Goal: Ask a question: Seek information or help from site administrators or community

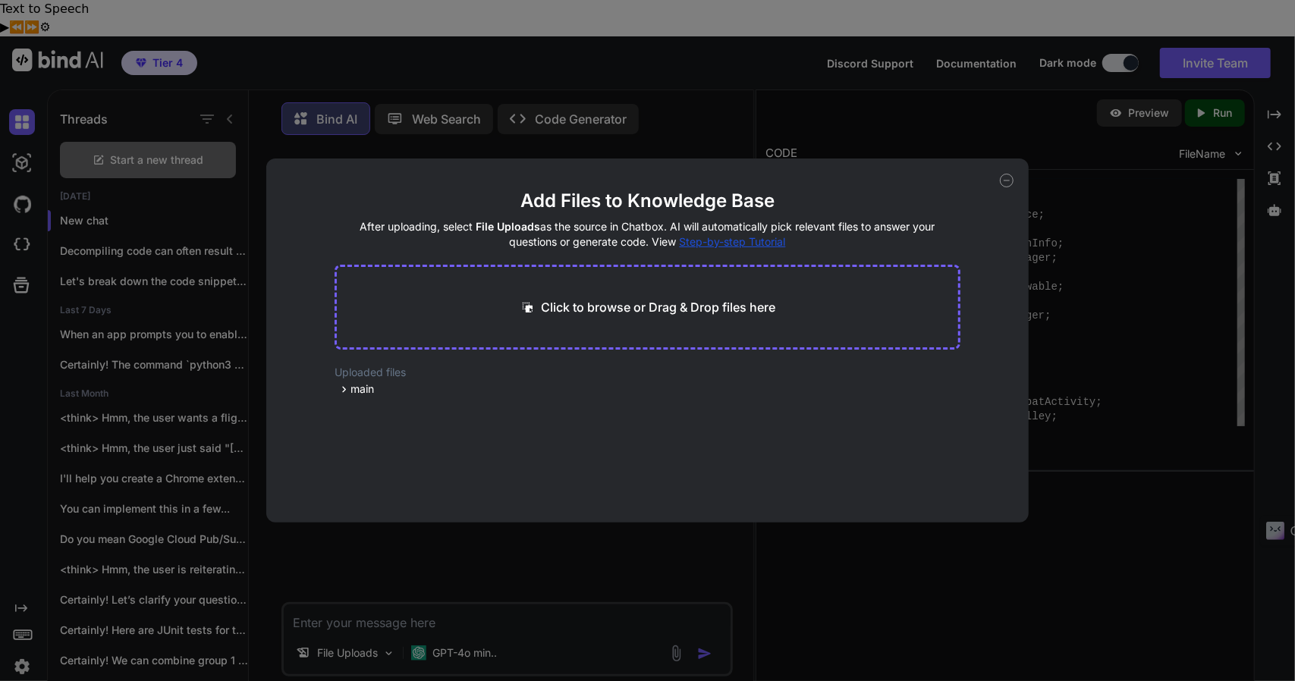
scroll to position [6, 0]
click at [1005, 177] on icon at bounding box center [1007, 181] width 14 height 14
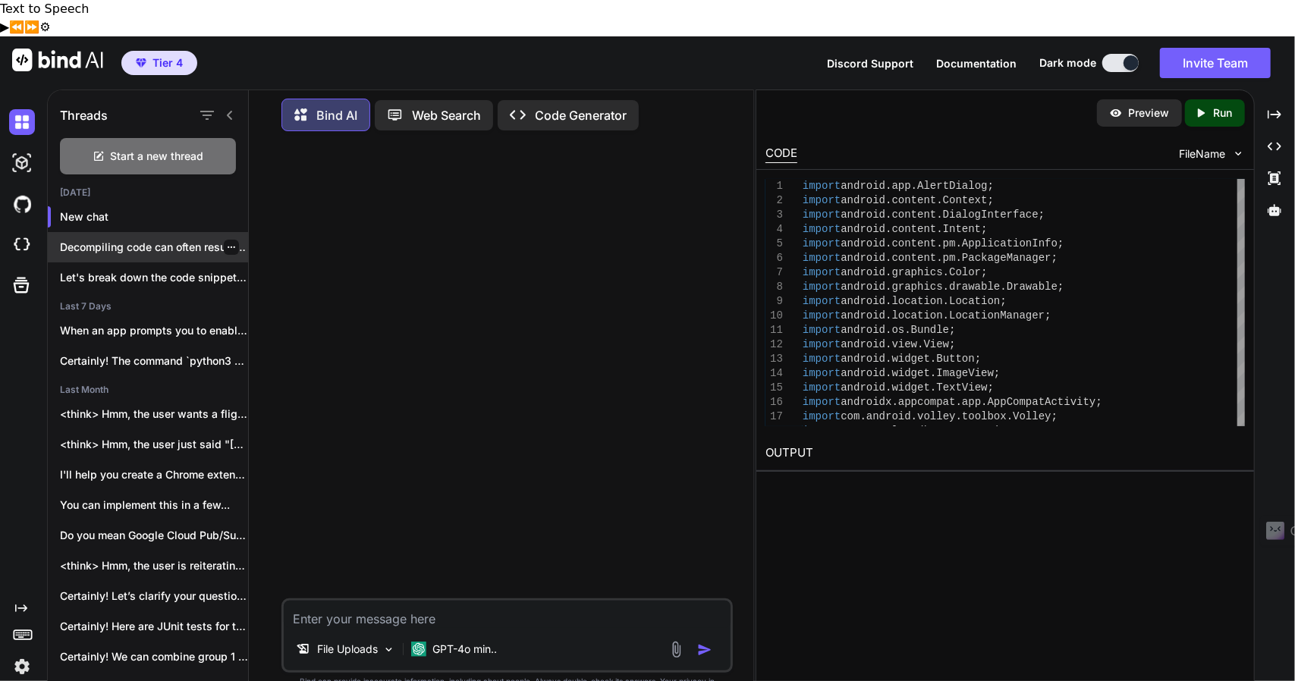
click at [167, 240] on p "Decompiling code can often result in a l..." at bounding box center [154, 247] width 188 height 15
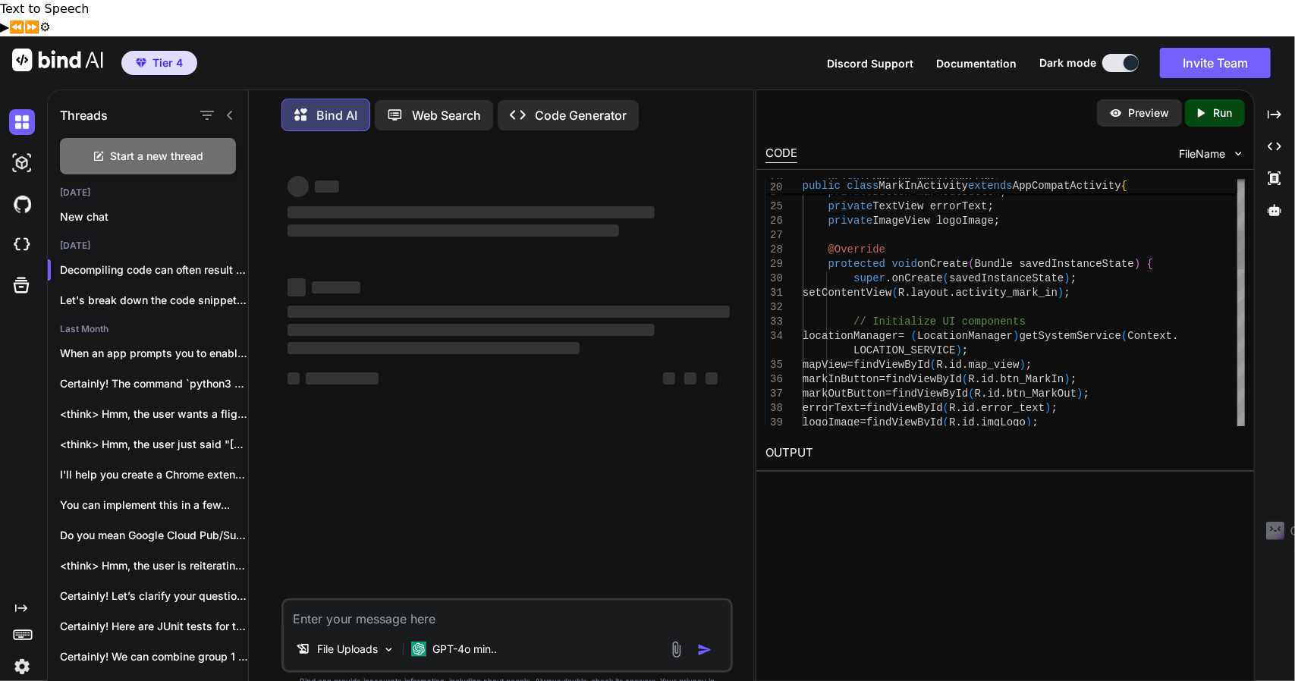
type textarea "x"
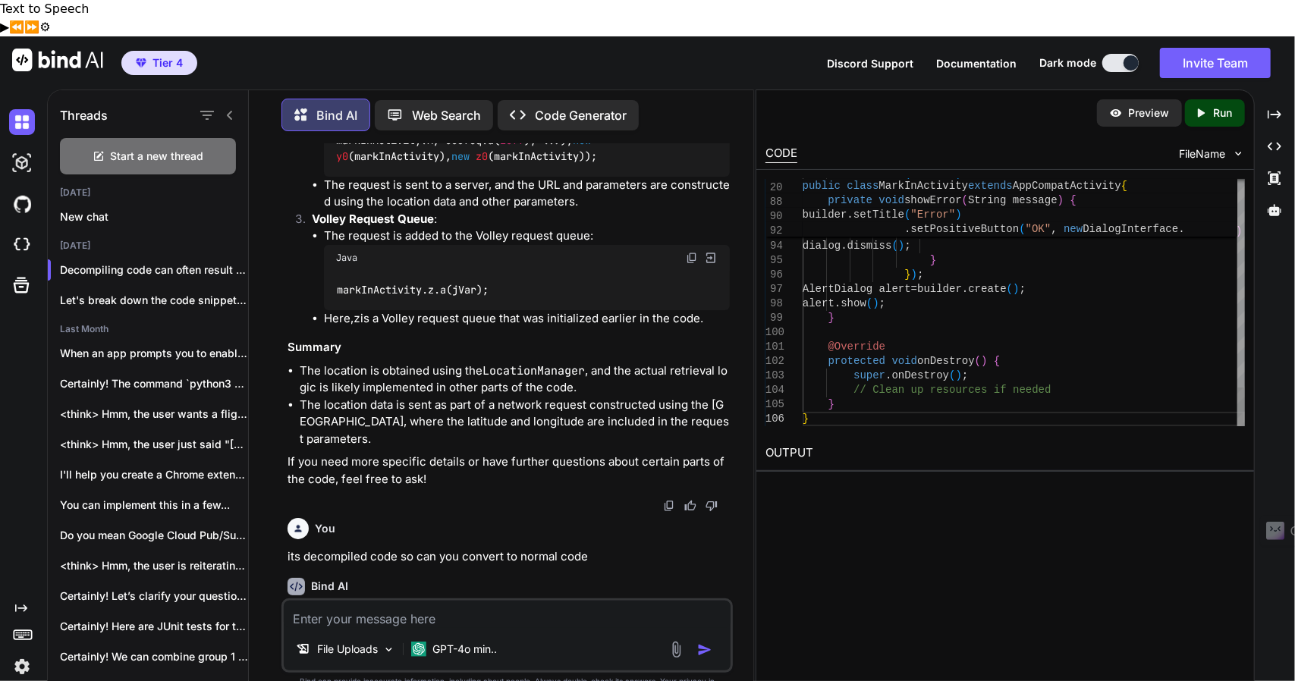
scroll to position [19079, 0]
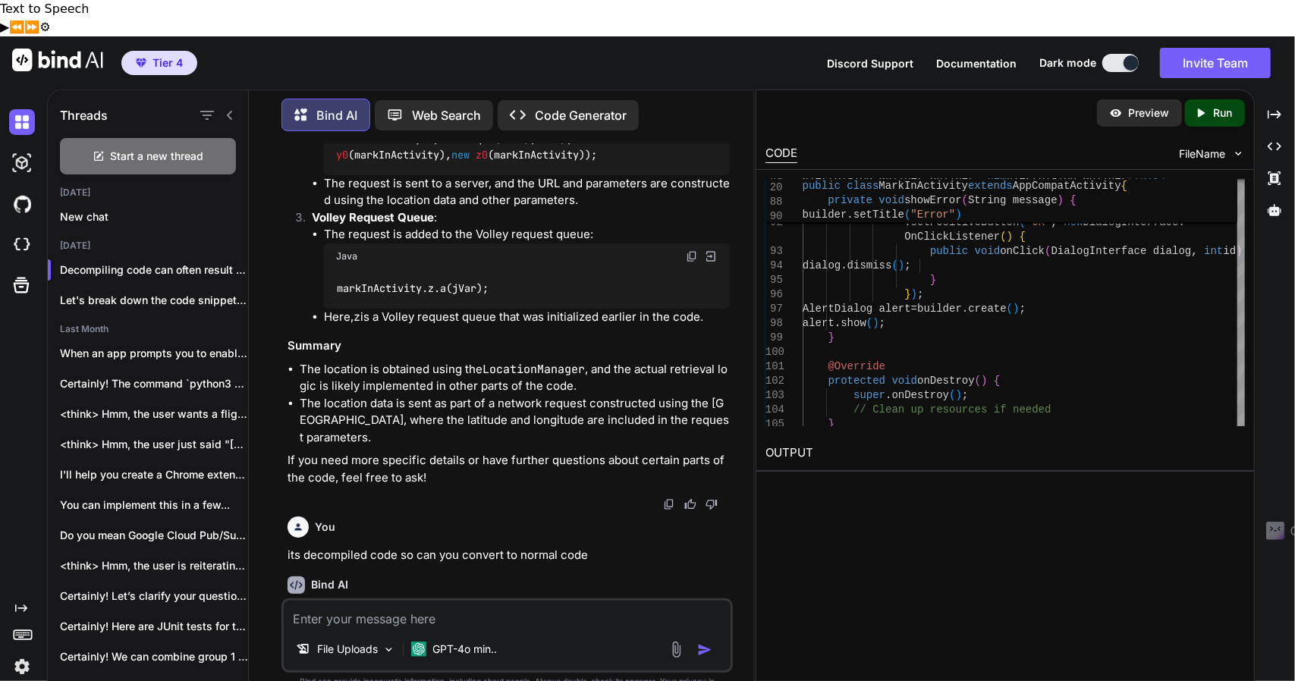
click at [498, 601] on textarea at bounding box center [507, 614] width 447 height 27
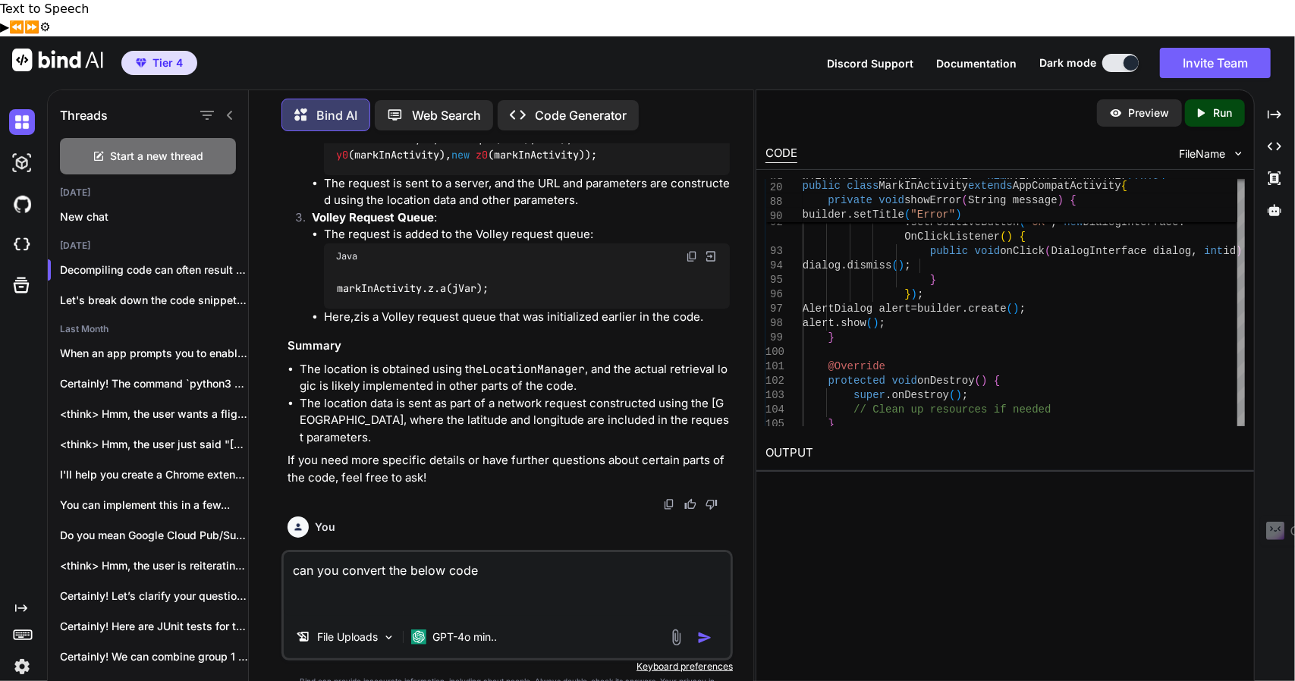
paste textarea "com.android.volley.toolbox.j jVar222222 = new com.android.volley.toolbox.j(0, a…"
type textarea "can you convert the below code com.android.volley.toolbox.j jVar222222 = new co…"
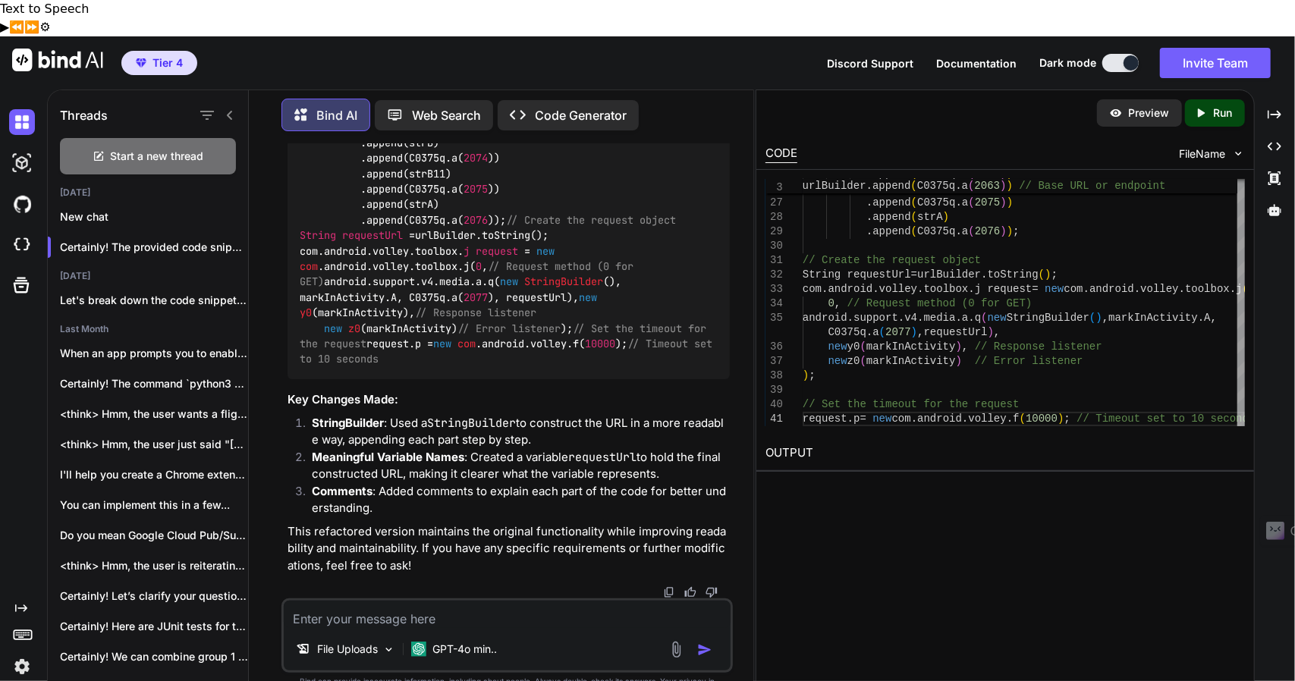
scroll to position [22035, 0]
click at [295, 287] on div "// Create a StringBuilder to construct the request URL StringBuilder urlBuilder…" at bounding box center [509, 73] width 442 height 612
drag, startPoint x: 295, startPoint y: 287, endPoint x: 471, endPoint y: 293, distance: 176.1
click at [471, 293] on div "// Create a StringBuilder to construct the request URL StringBuilder urlBuilder…" at bounding box center [509, 73] width 442 height 612
copy code "com .android.volley.toolbox.j("
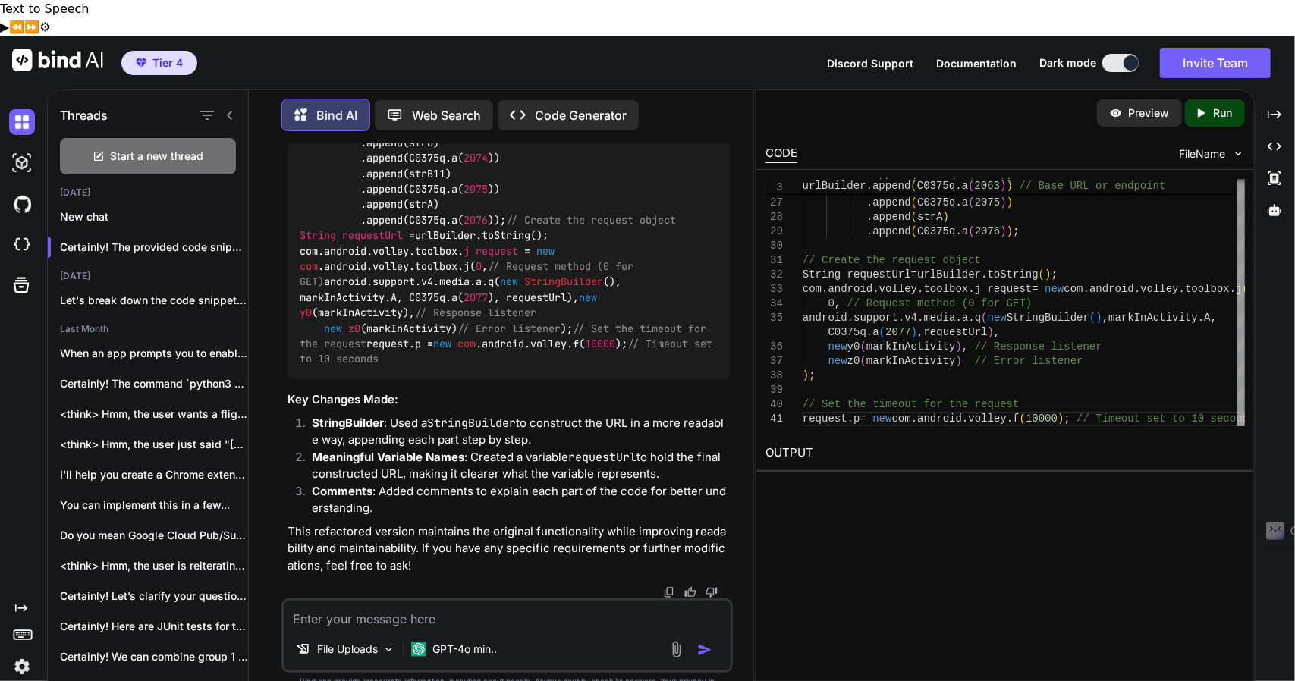
click at [405, 601] on textarea at bounding box center [507, 614] width 447 height 27
paste textarea "com.android.volley.toolbox.j("
type textarea "com.android.volley.toolbox.j( is this for post ?"
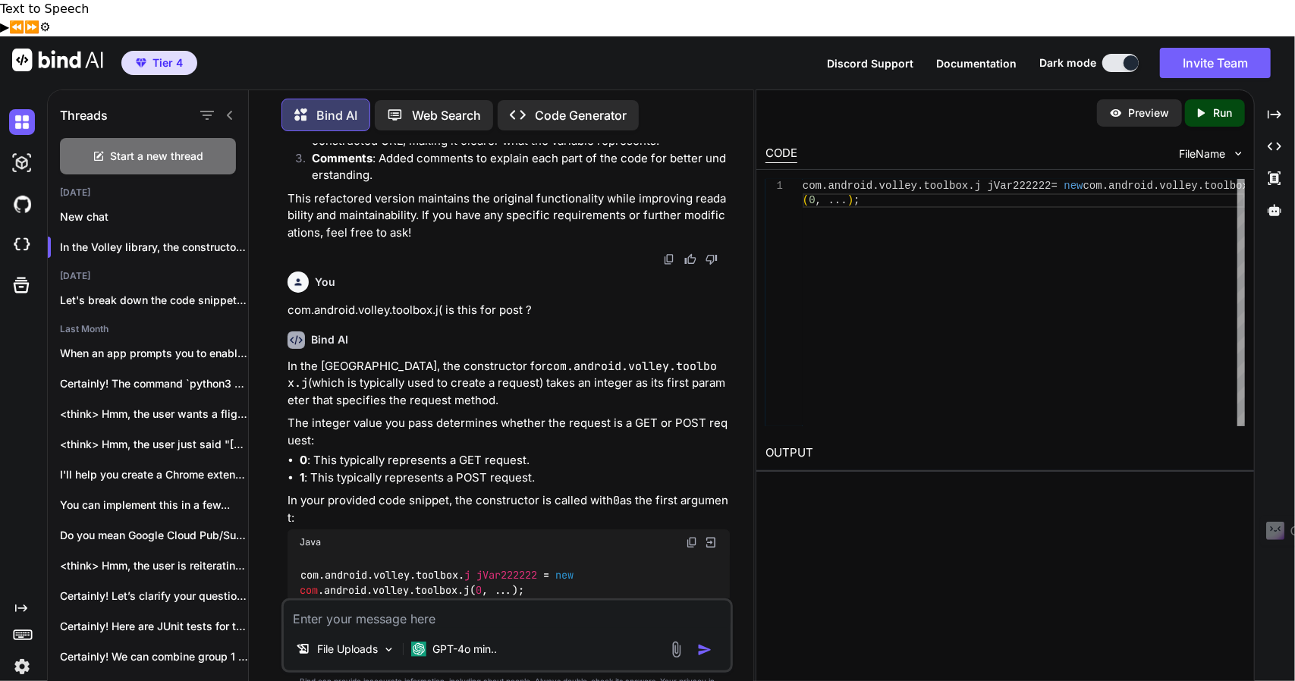
scroll to position [22148, 0]
click at [470, 601] on textarea at bounding box center [507, 614] width 447 height 27
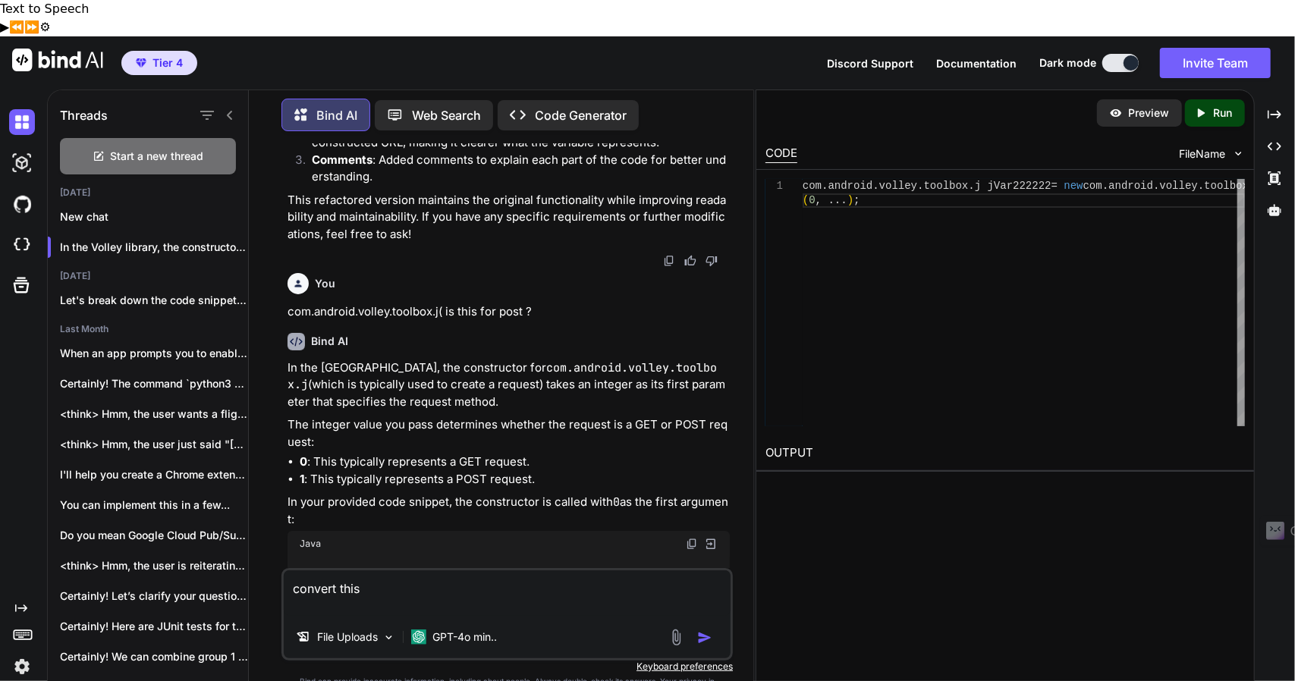
paste textarea "public static final int public_key = 0x7f1100e9;"
type textarea "convert this public static final int public_key = 0x7f1100e9;"
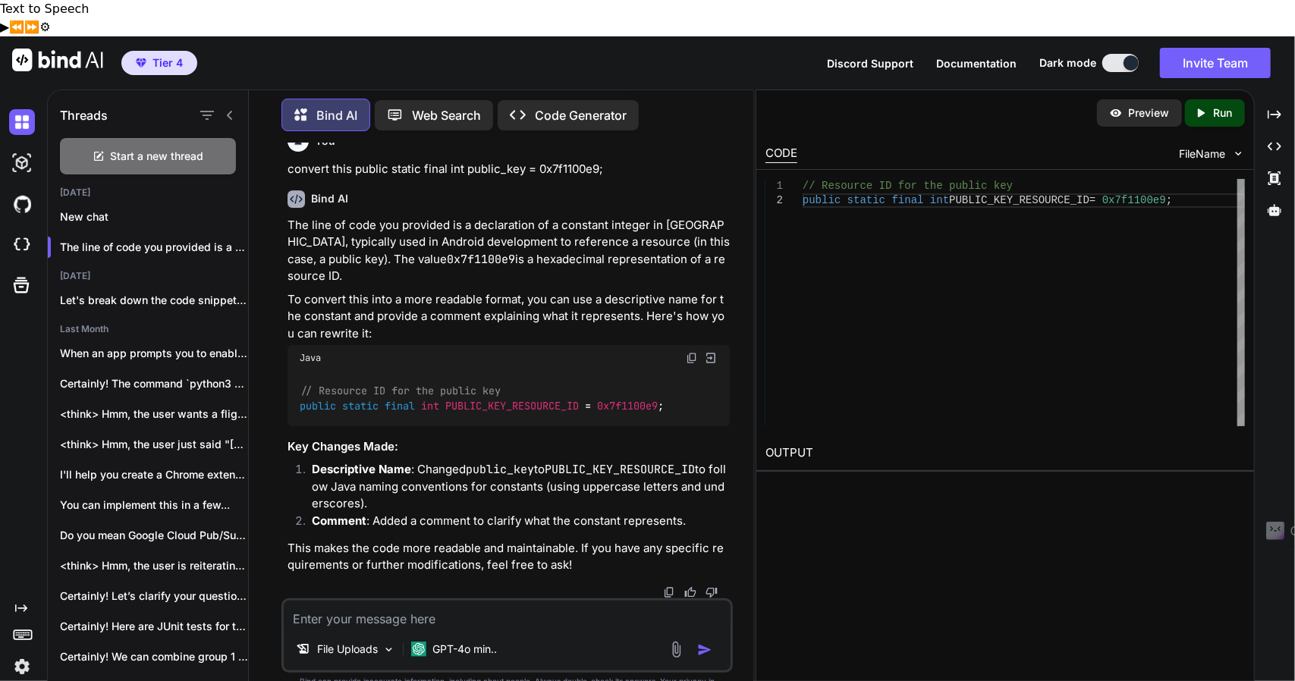
scroll to position [23161, 0]
click at [430, 601] on textarea at bounding box center [507, 614] width 447 height 27
type textarea "m"
type textarea "number change to readable"
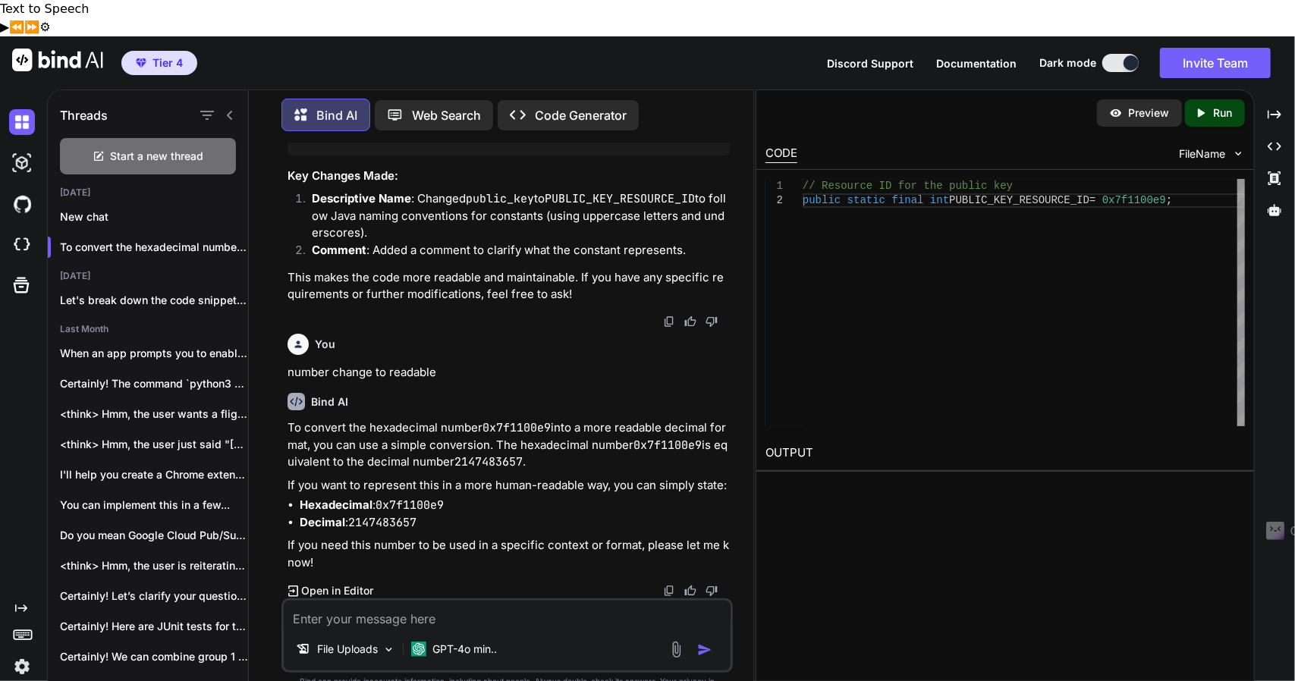
scroll to position [23434, 0]
click at [452, 601] on textarea at bounding box center [507, 614] width 447 height 27
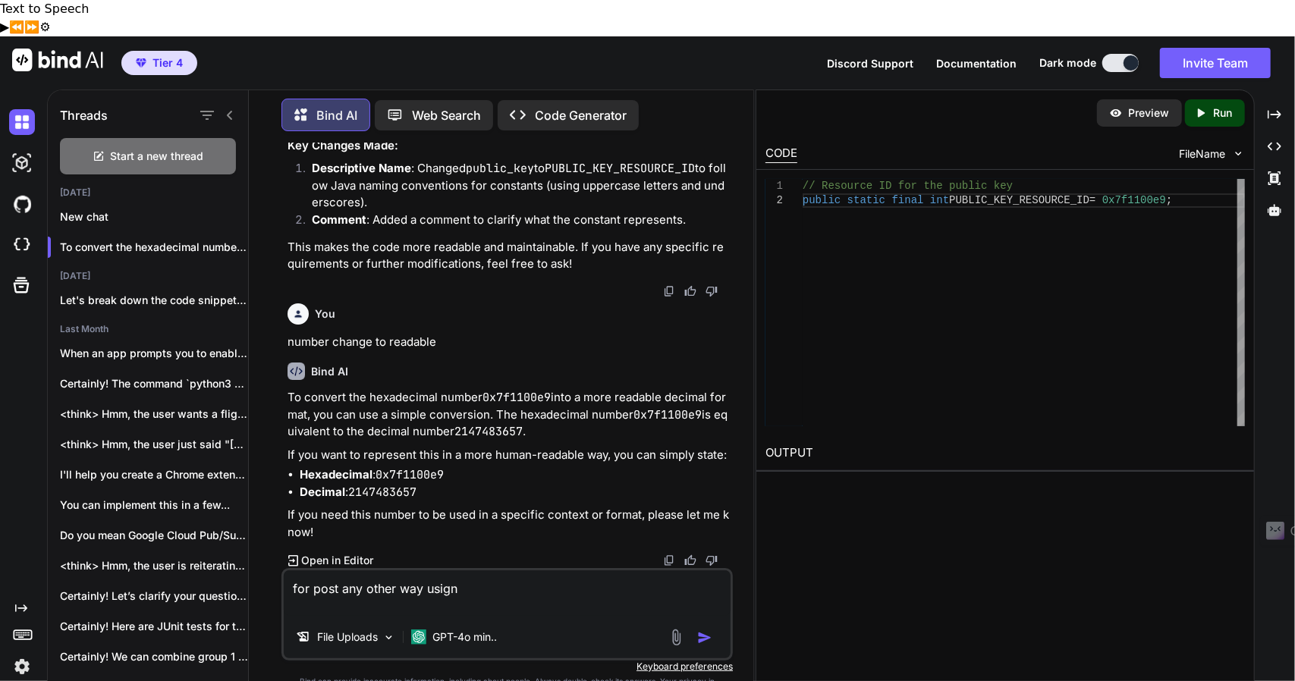
paste textarea "public static final int public_key = 0x7f1100e9;"
paste textarea "com.android.volley.toolbox"
click at [460, 571] on textarea "for post any other way usign com.android.volley.toolbox" at bounding box center [507, 594] width 447 height 46
type textarea "for post any other way using com.android.volley.toolbox"
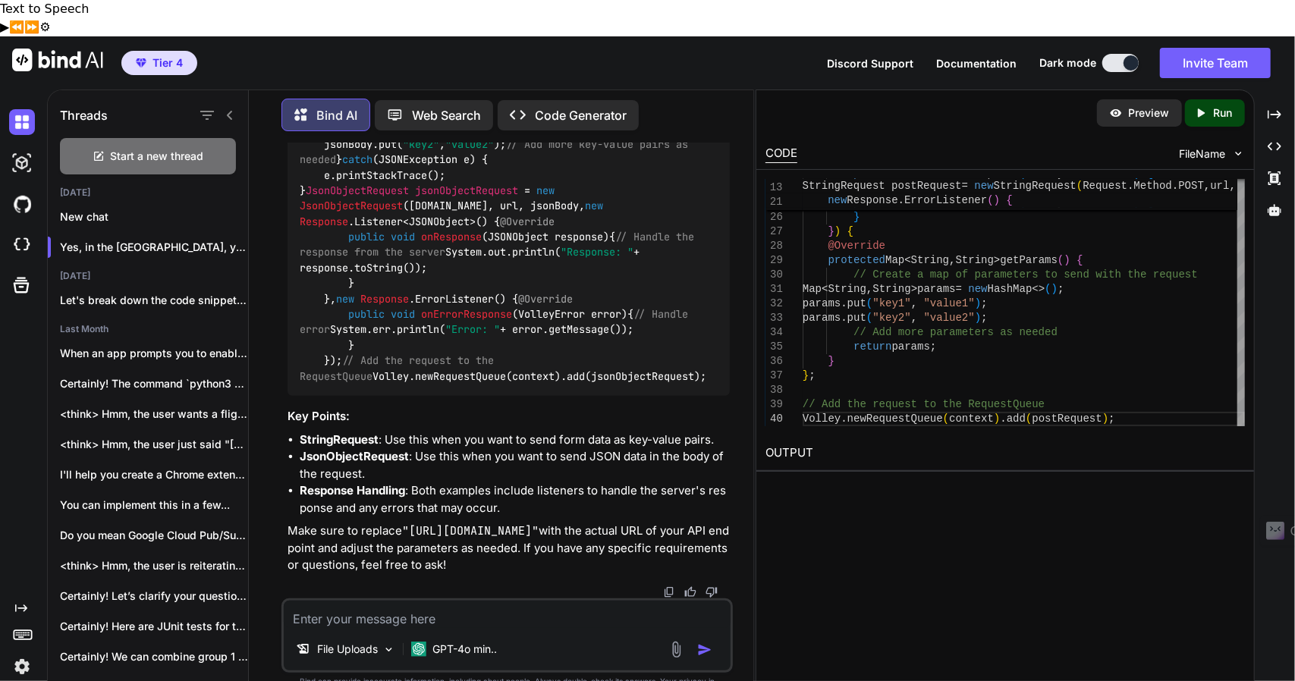
scroll to position [24539, 0]
copy code "newRequestQueue"
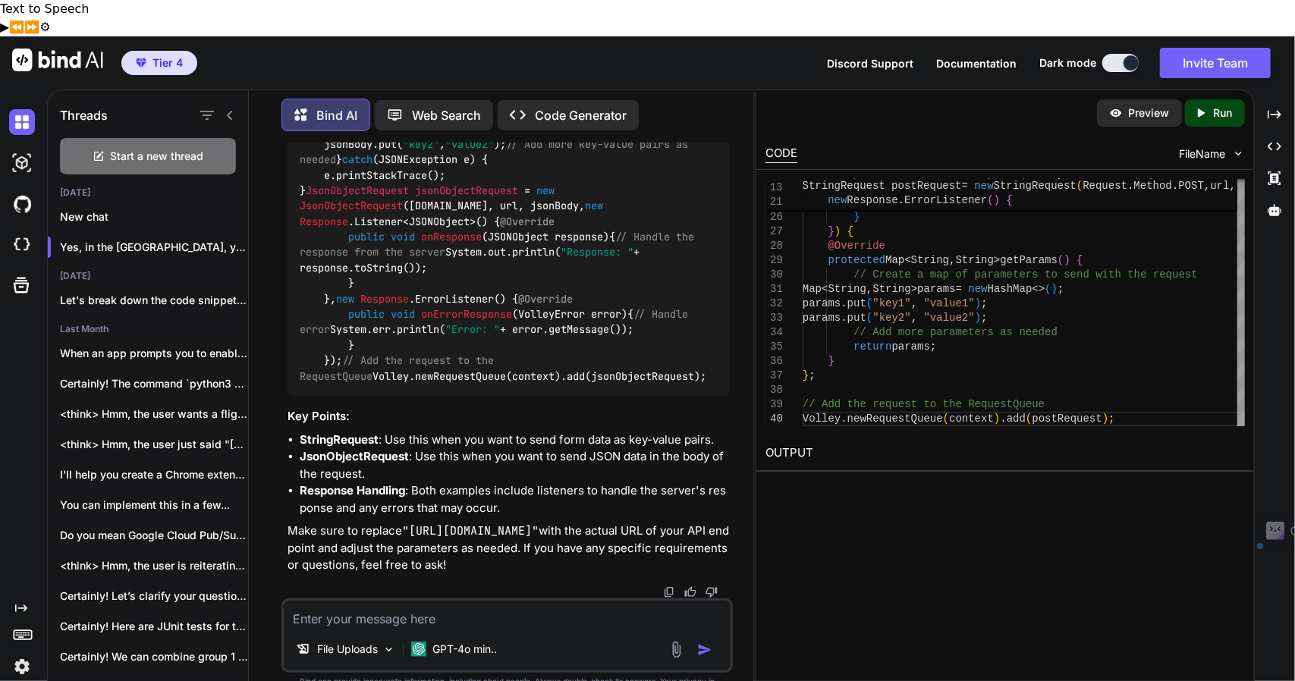
copy code "context"
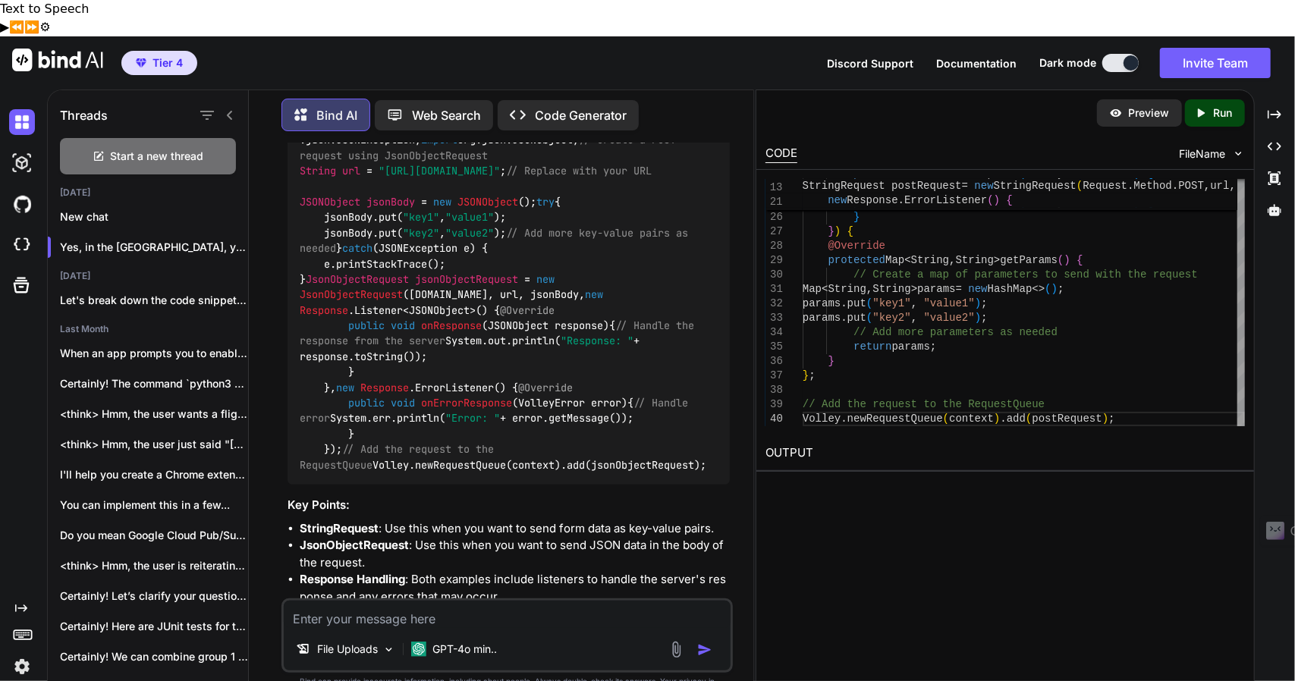
scroll to position [24368, 0]
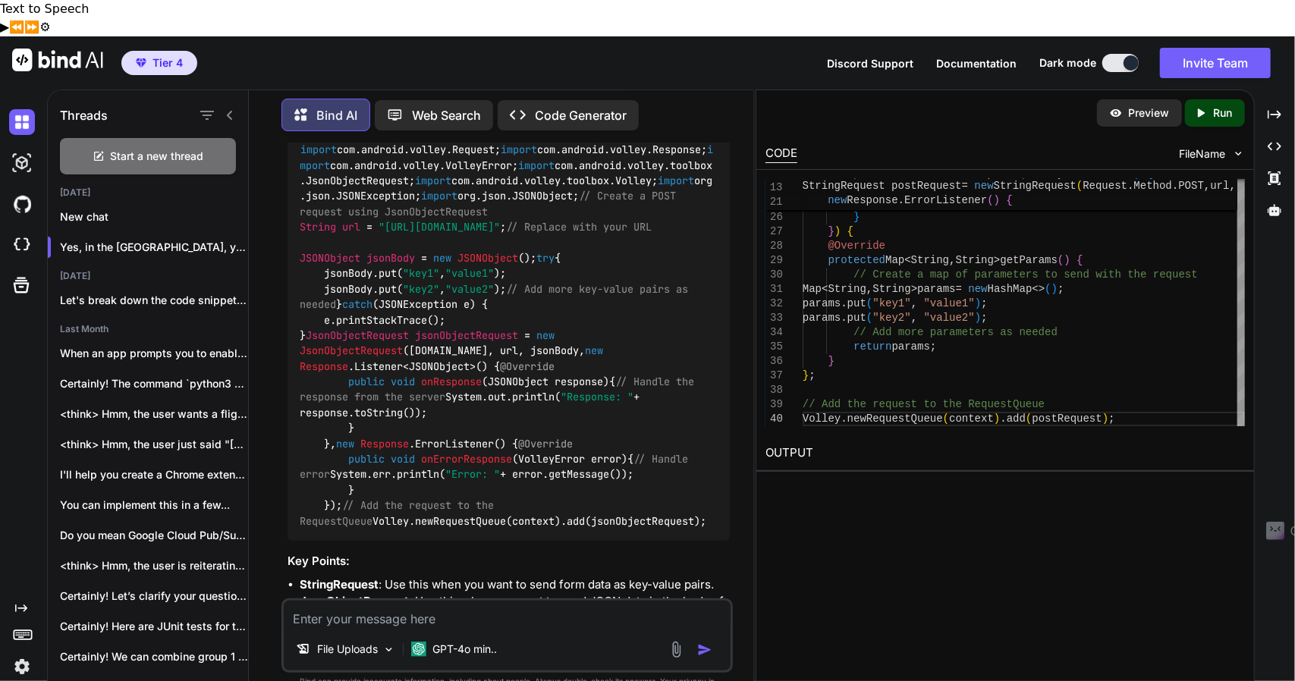
scroll to position [24310, 0]
drag, startPoint x: 684, startPoint y: 142, endPoint x: 583, endPoint y: 149, distance: 100.4
copy code "[DOMAIN_NAME]"
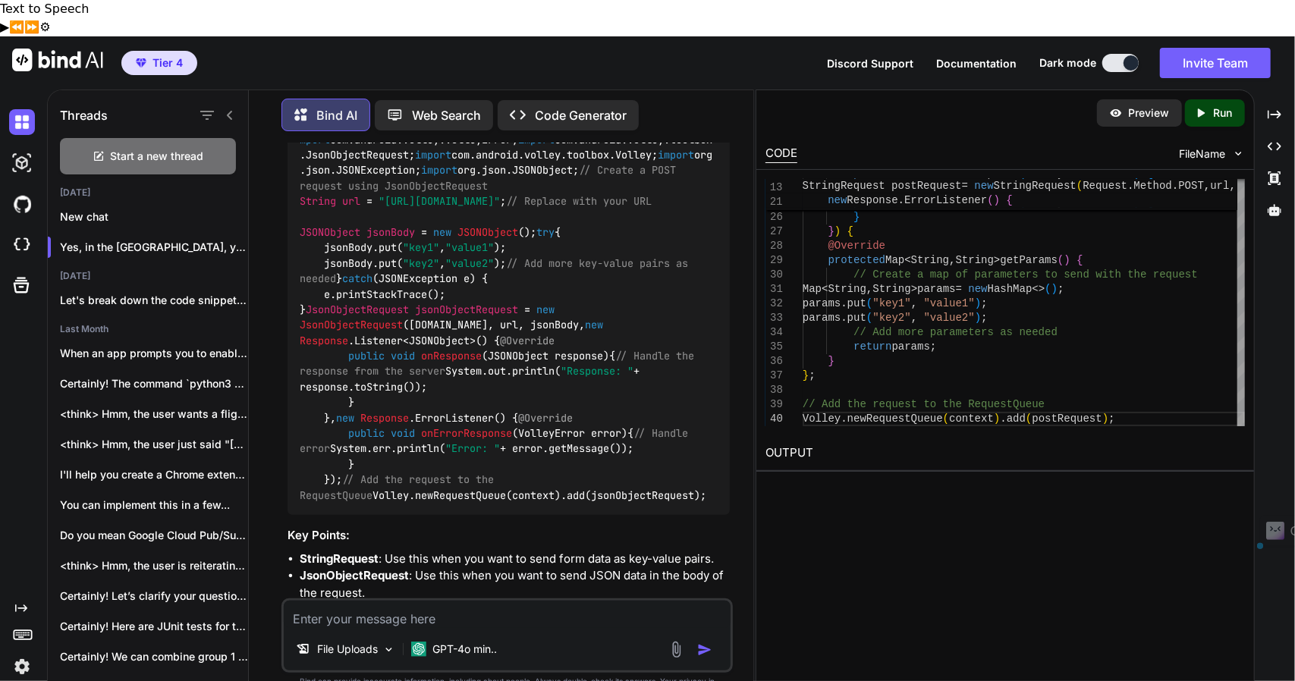
scroll to position [24336, 0]
click at [202, 138] on div "Start a new thread" at bounding box center [148, 156] width 176 height 36
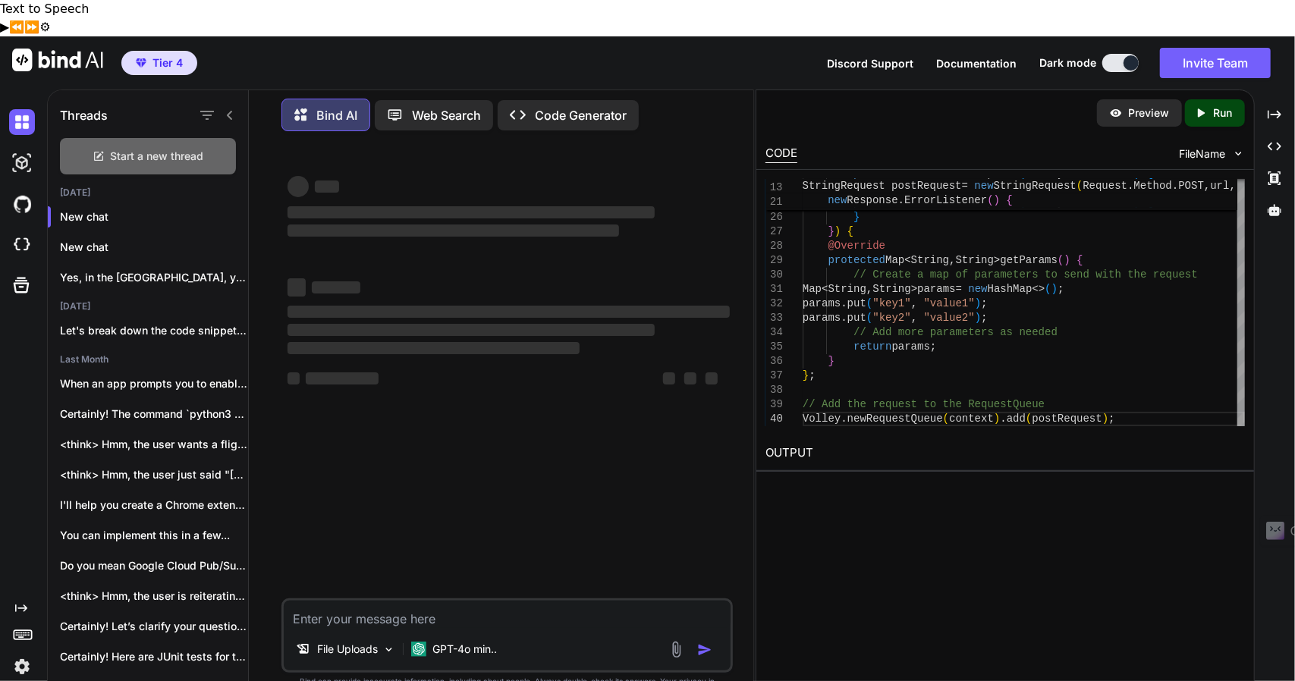
scroll to position [0, 0]
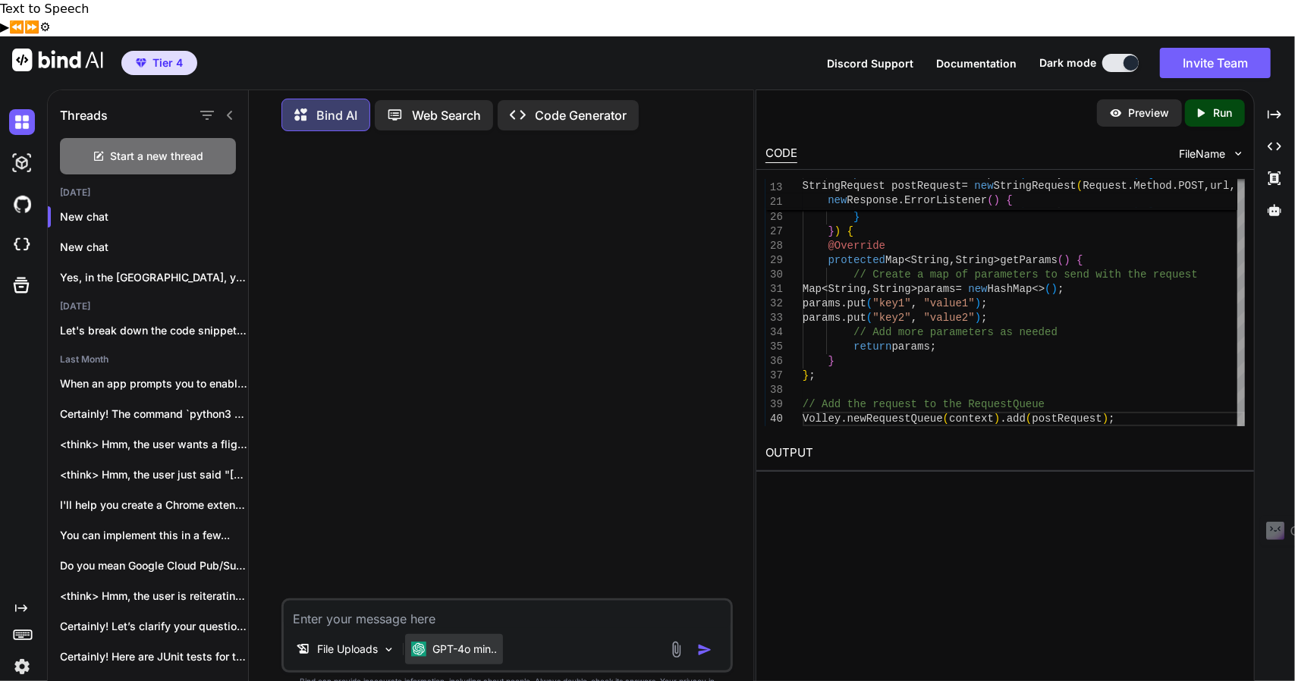
click at [484, 642] on p "GPT-4o min.." at bounding box center [464, 649] width 64 height 15
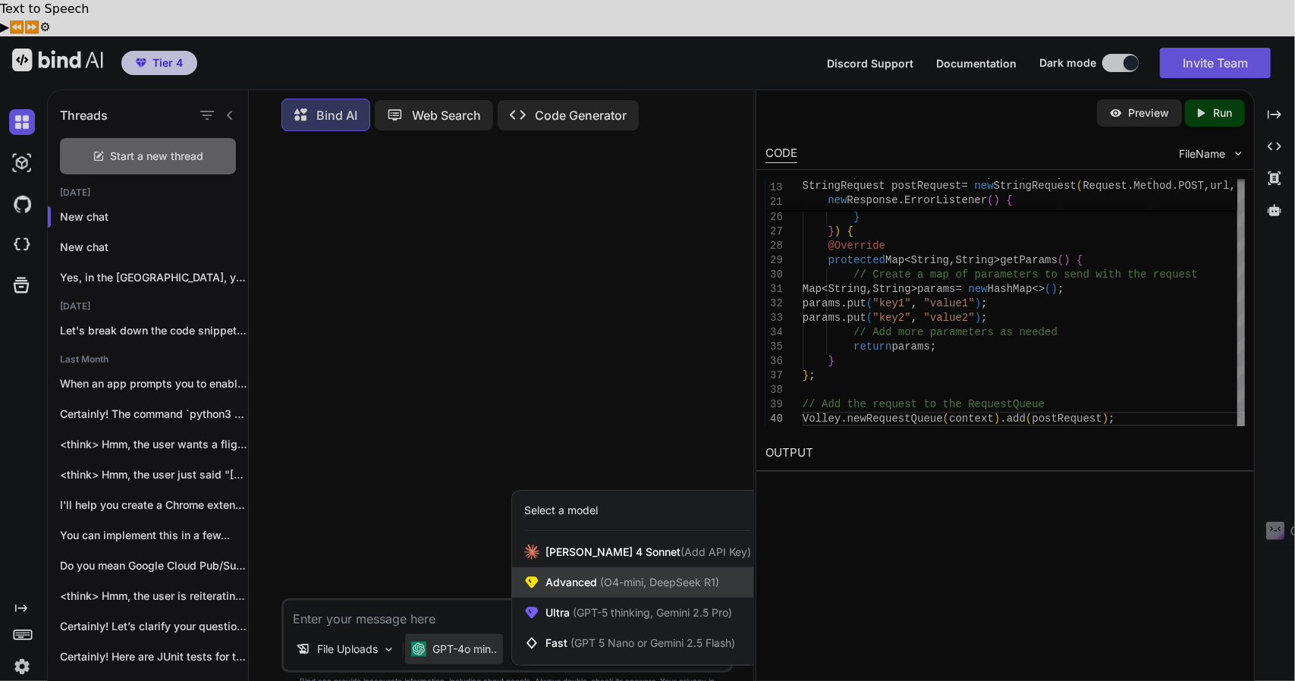
click at [627, 576] on span "(O4-mini, DeepSeek R1)" at bounding box center [658, 582] width 122 height 13
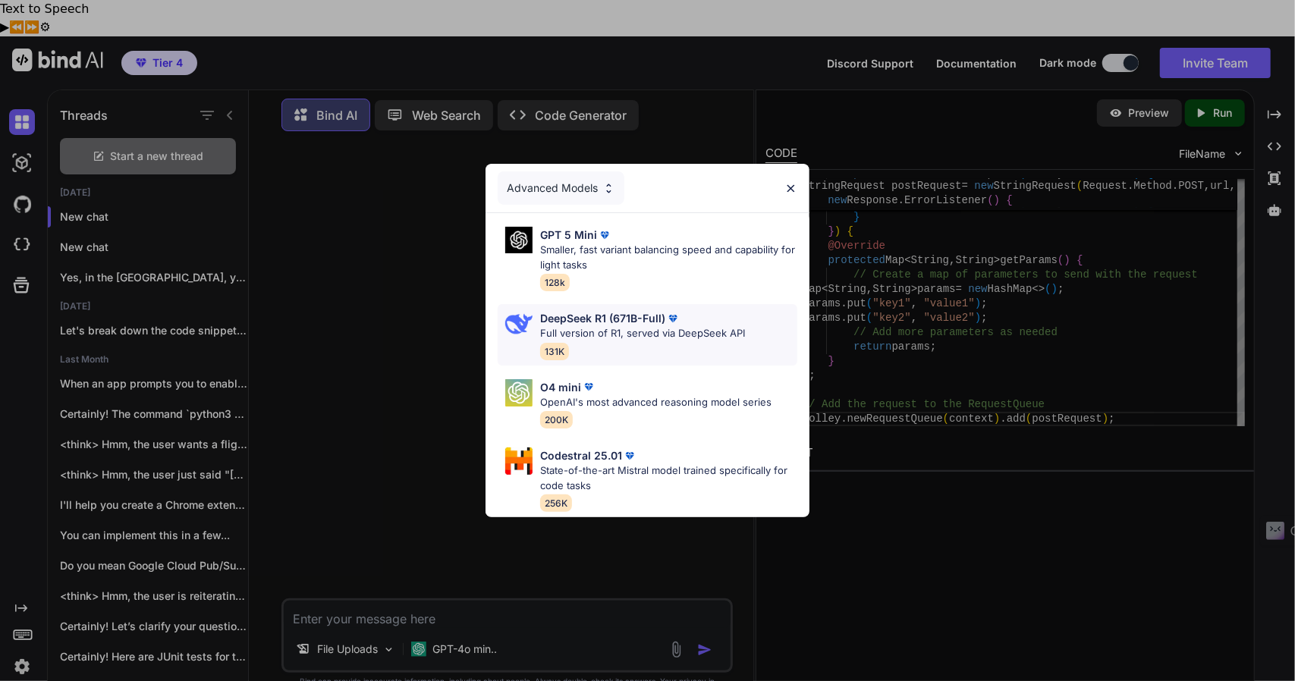
click at [612, 310] on p "DeepSeek R1 (671B-Full)" at bounding box center [602, 318] width 125 height 16
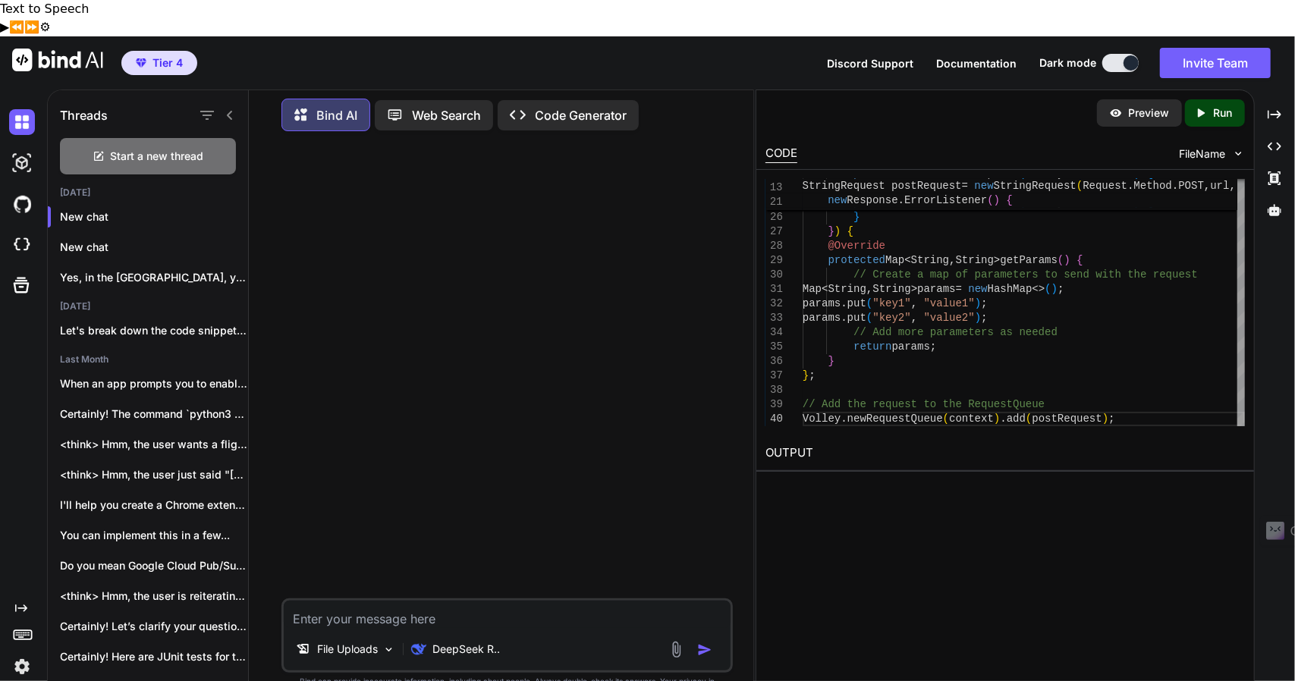
click at [408, 601] on textarea at bounding box center [507, 614] width 447 height 27
type textarea "Hi"
click at [515, 565] on p "Try again" at bounding box center [517, 572] width 47 height 15
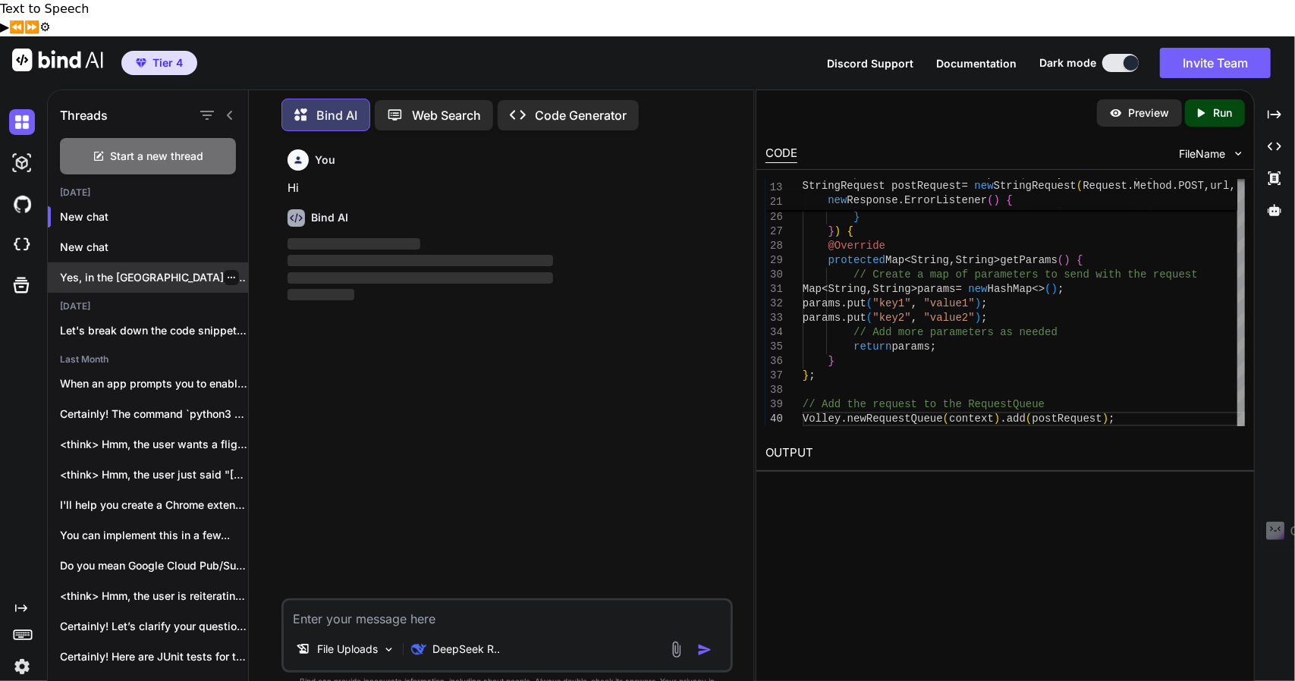
click at [200, 270] on p "Yes, in the [GEOGRAPHIC_DATA], you can crea..." at bounding box center [154, 277] width 188 height 15
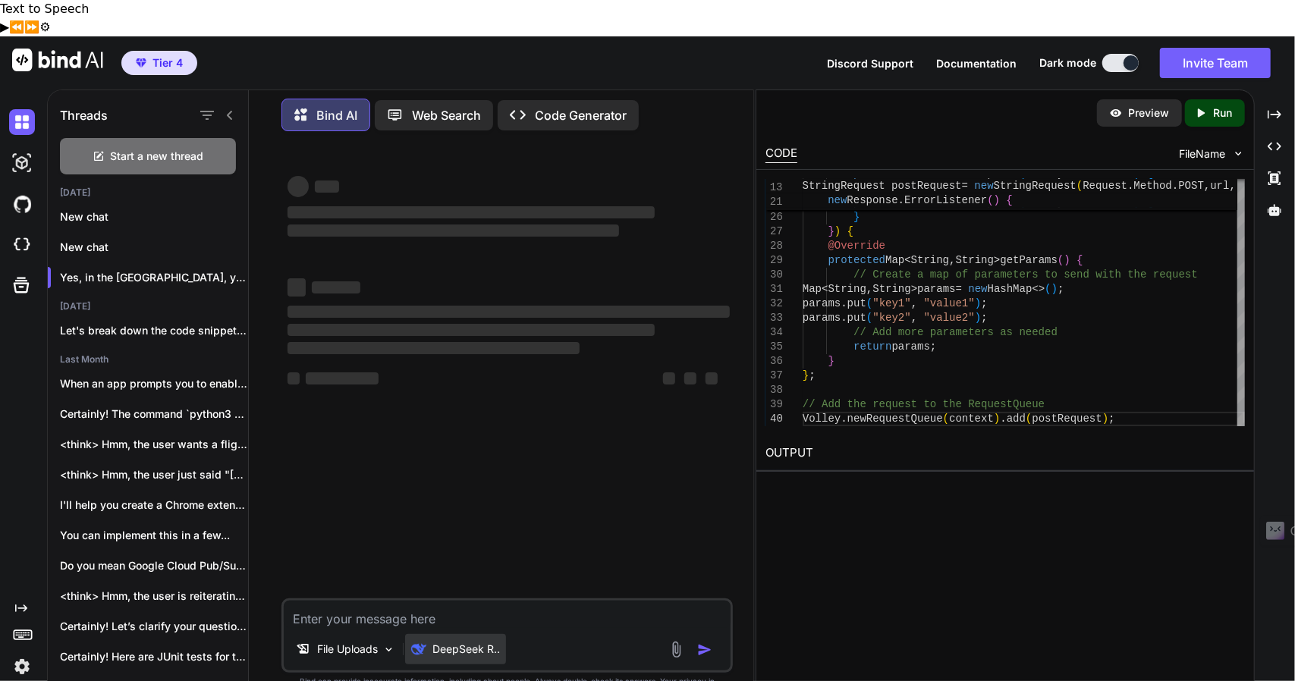
click at [457, 642] on p "DeepSeek R.." at bounding box center [466, 649] width 68 height 15
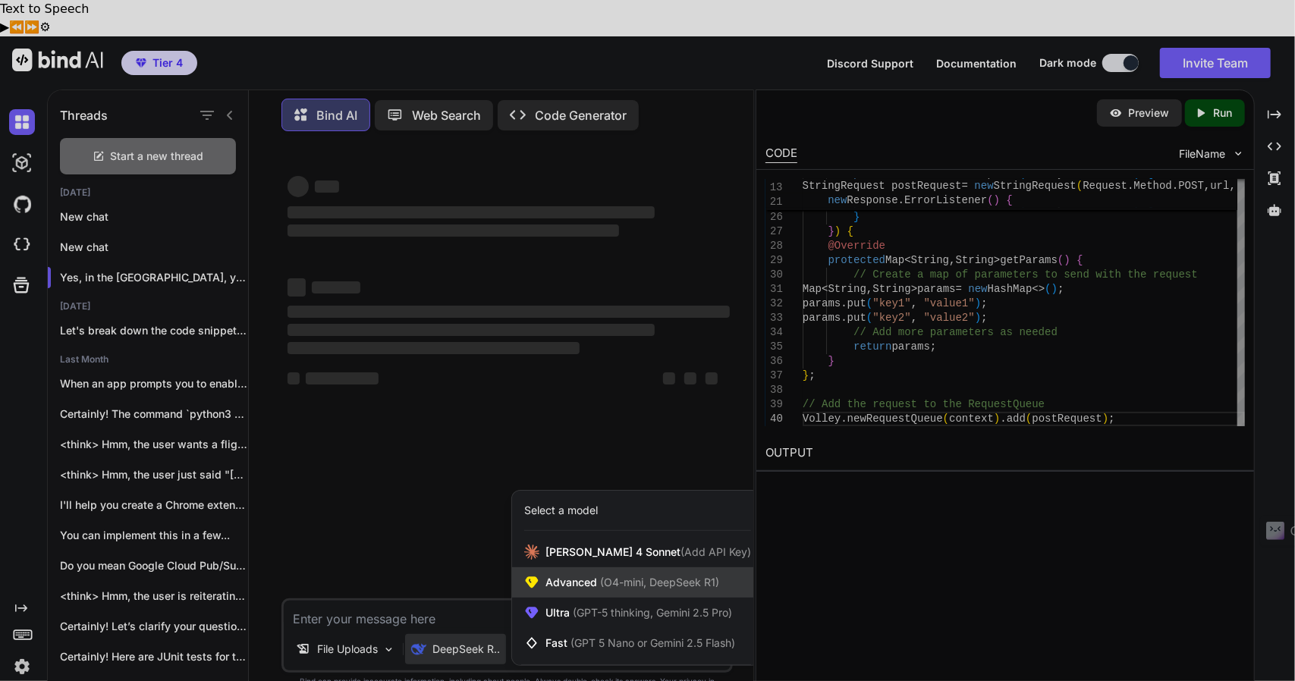
click at [603, 576] on span "(O4-mini, DeepSeek R1)" at bounding box center [658, 582] width 122 height 13
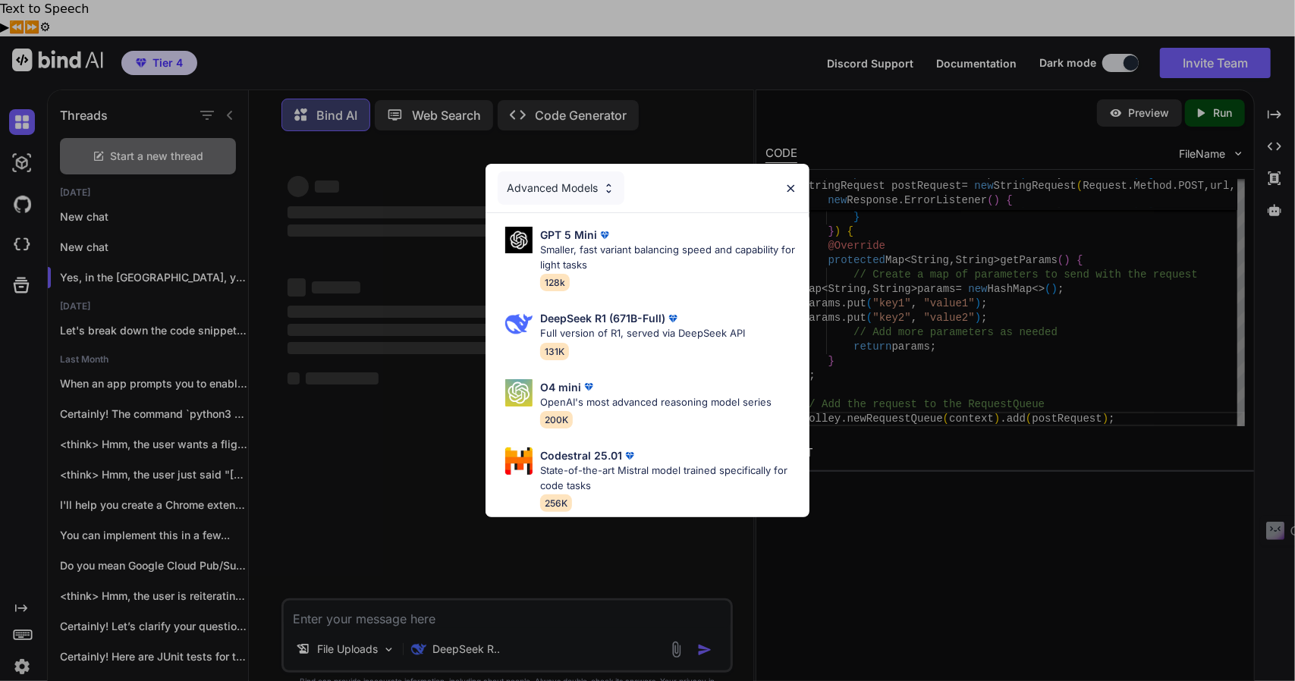
click at [564, 577] on div "Advanced Models GPT 5 Mini Smaller, fast variant balancing speed and capability…" at bounding box center [647, 340] width 1295 height 681
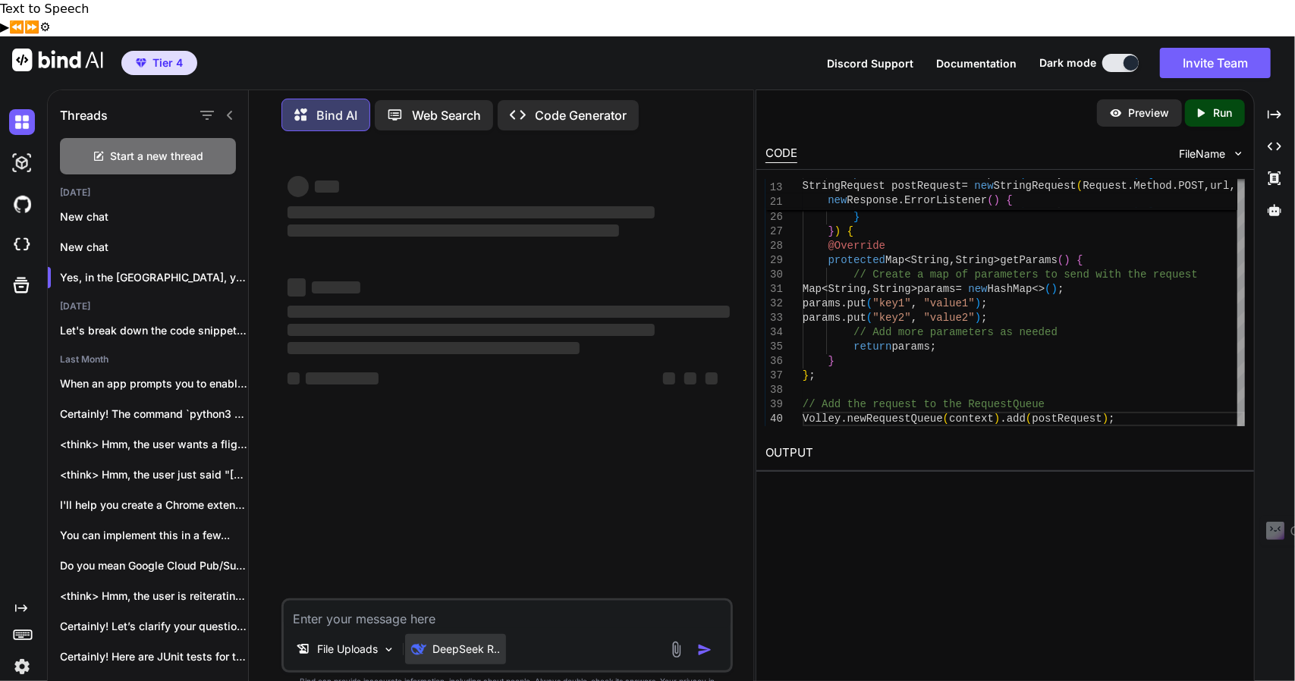
click at [476, 637] on div "DeepSeek R.." at bounding box center [455, 649] width 101 height 30
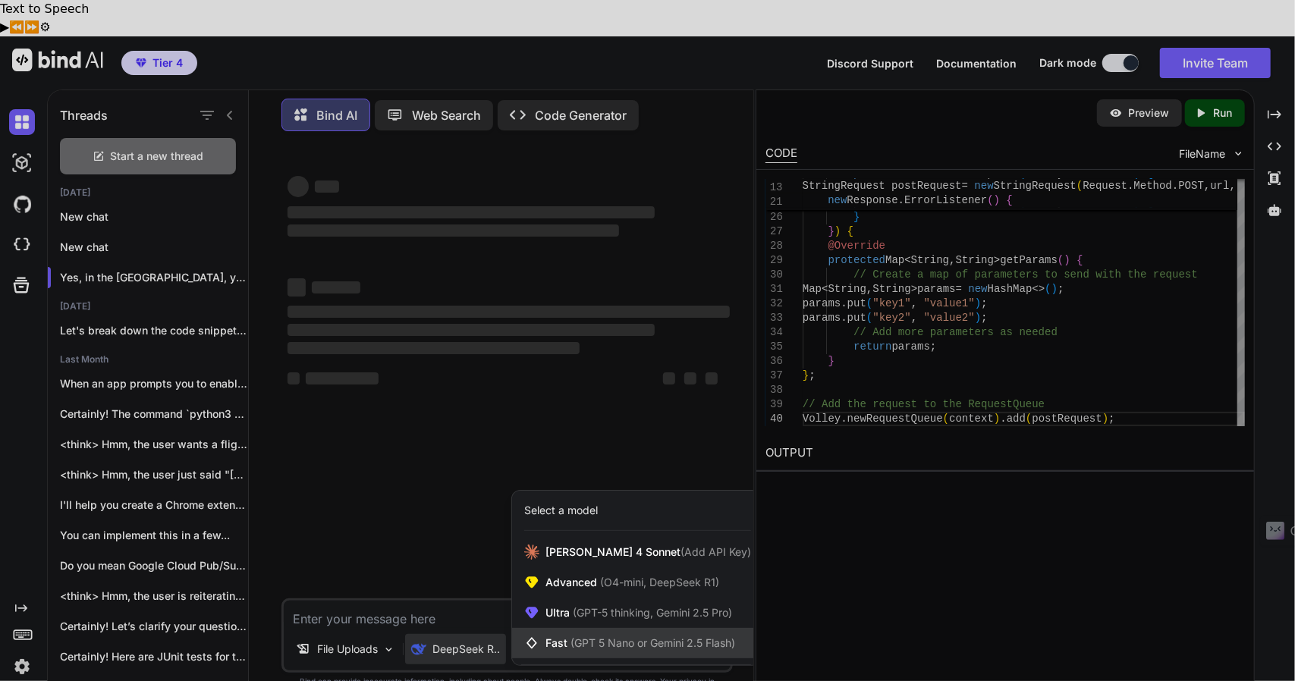
click at [580, 637] on span "(GPT 5 Nano or Gemini 2.5 Flash)" at bounding box center [653, 643] width 165 height 13
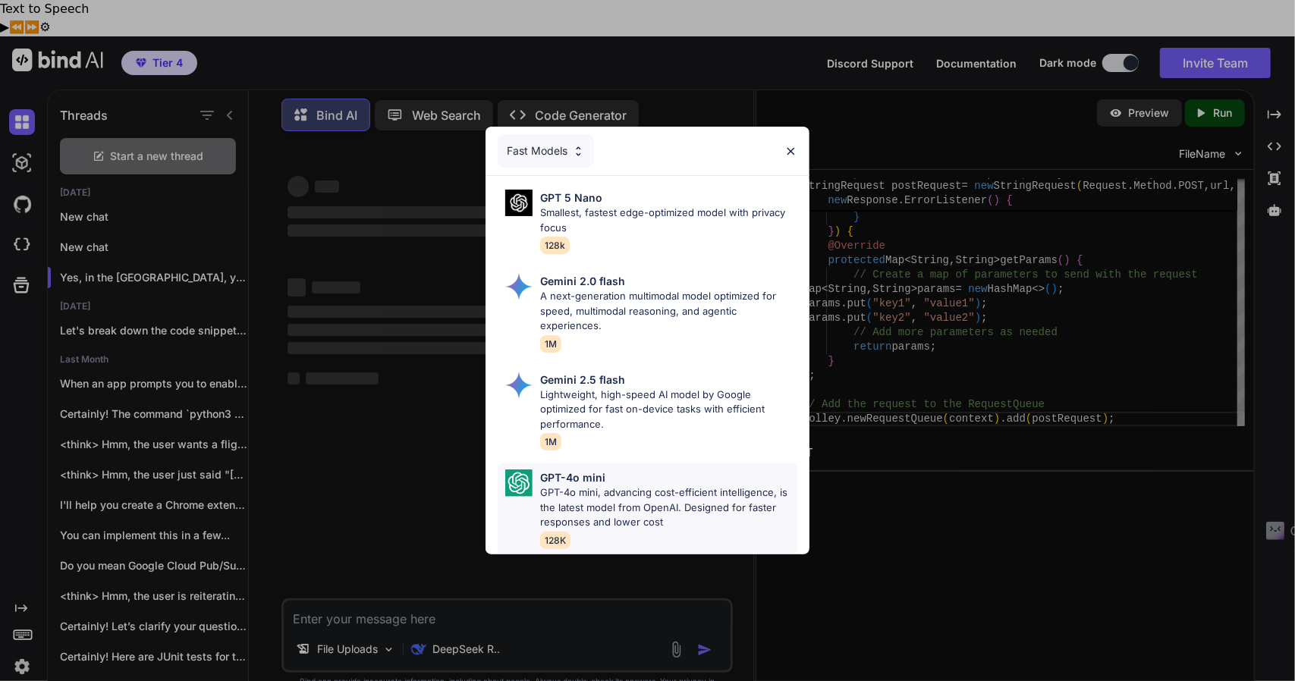
click at [584, 470] on p "GPT-4o mini" at bounding box center [572, 478] width 65 height 16
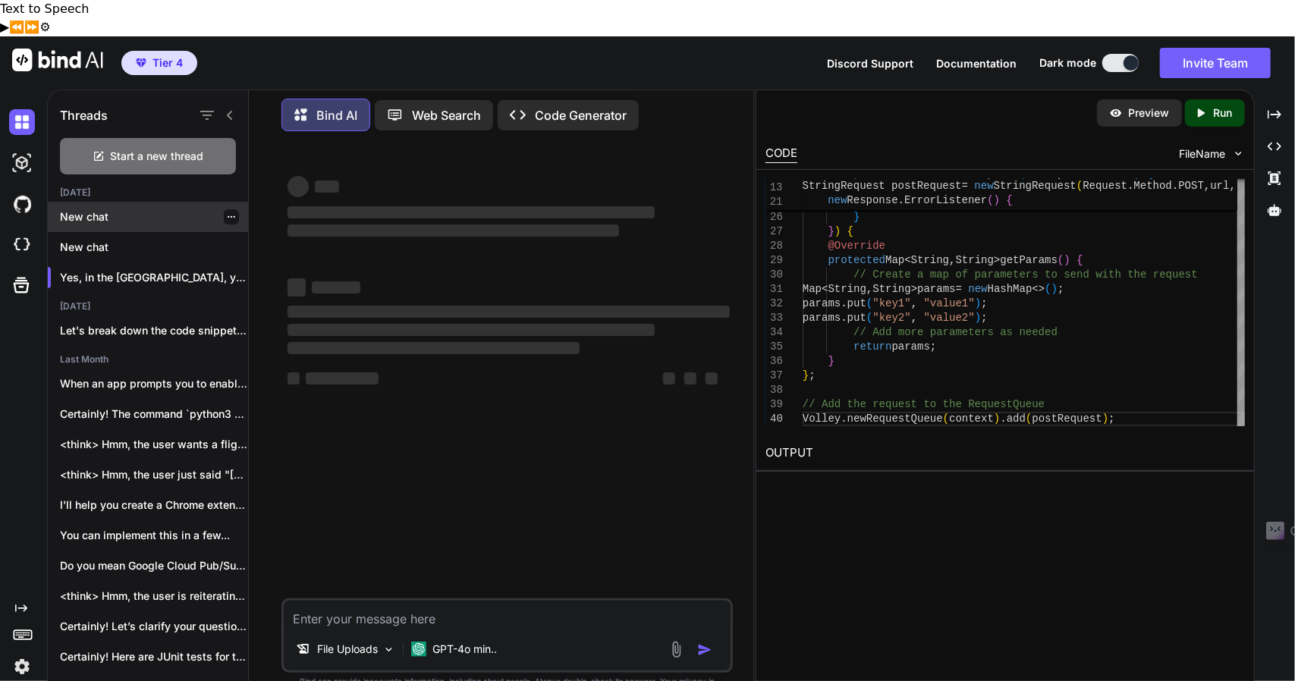
click at [144, 209] on p "New chat" at bounding box center [154, 216] width 188 height 15
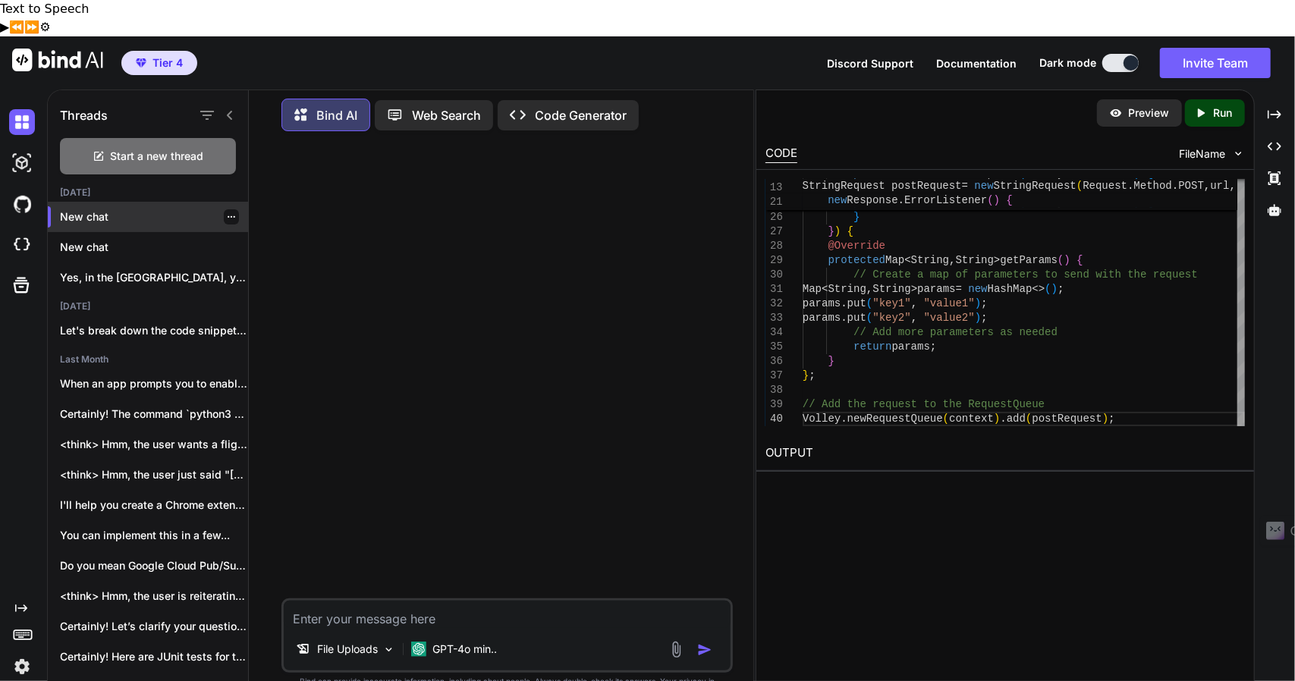
click at [115, 209] on p "New chat" at bounding box center [154, 216] width 188 height 15
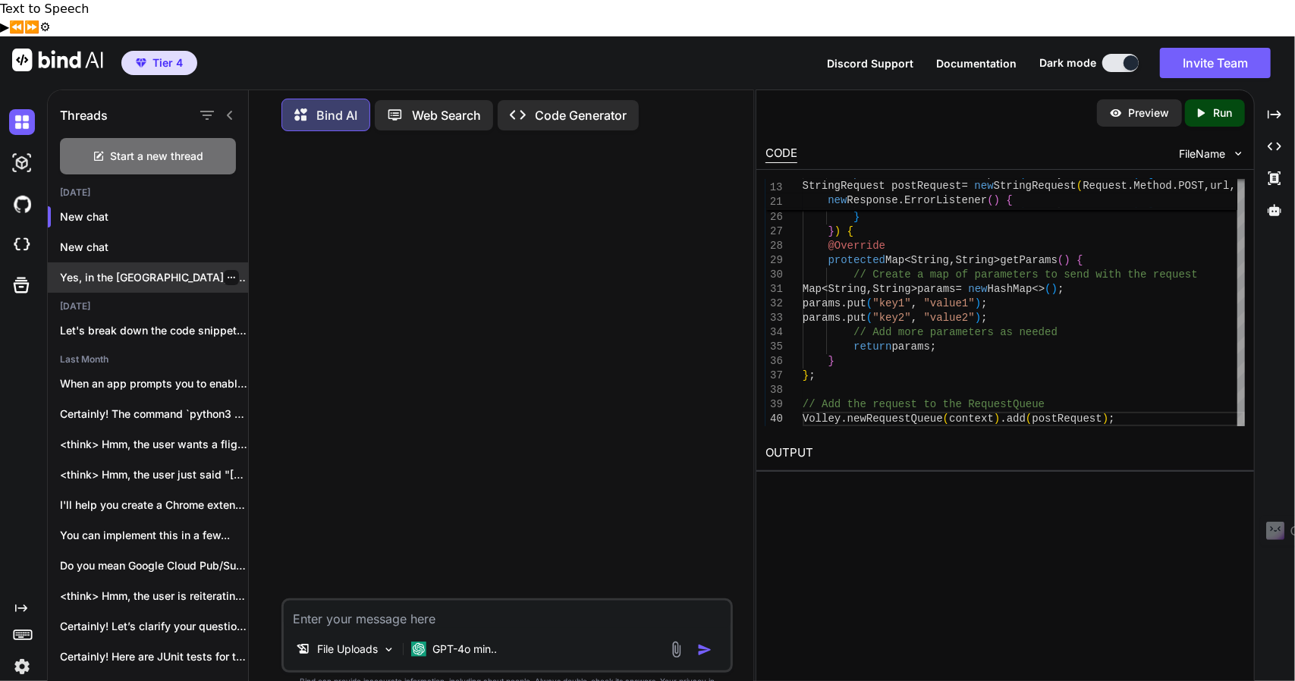
click at [196, 270] on p "Yes, in the [GEOGRAPHIC_DATA], you can crea..." at bounding box center [154, 277] width 188 height 15
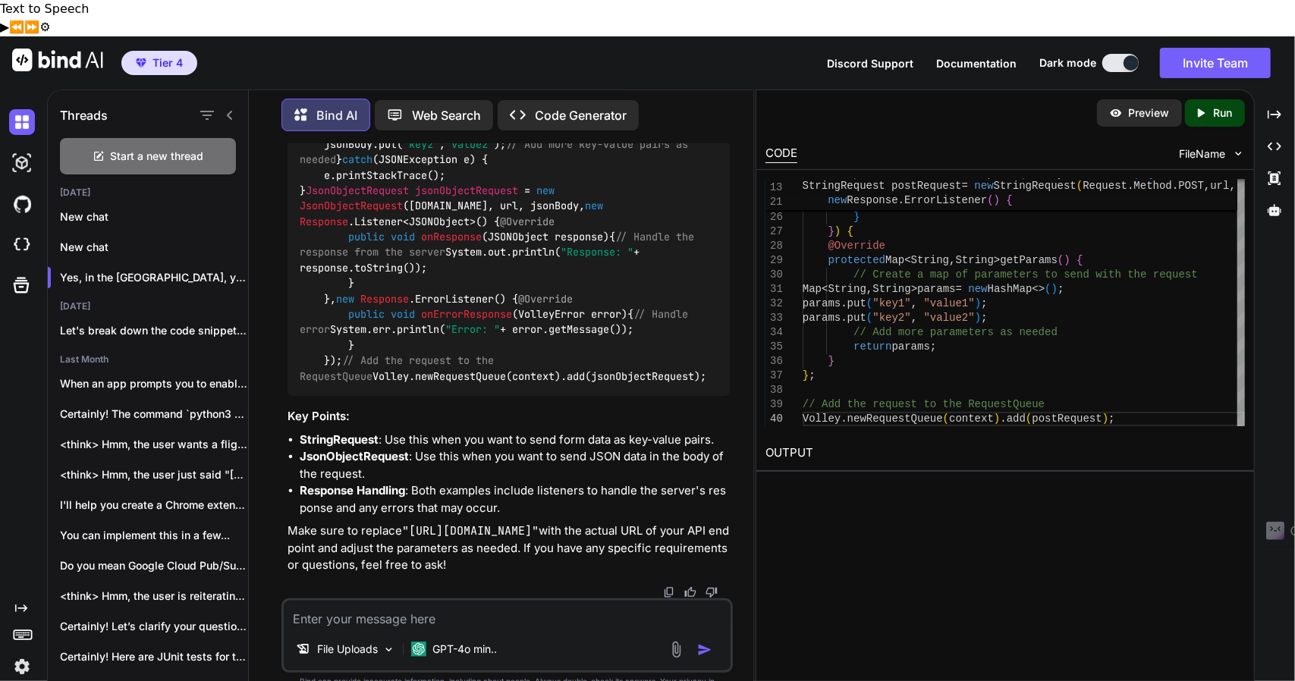
scroll to position [5924, 0]
click at [520, 605] on div "File Uploads GPT-4o min.." at bounding box center [506, 636] width 451 height 74
click at [363, 601] on textarea at bounding box center [507, 614] width 447 height 27
click at [678, 601] on textarea "can i know in below code where exact data is sending to backend" at bounding box center [507, 614] width 447 height 27
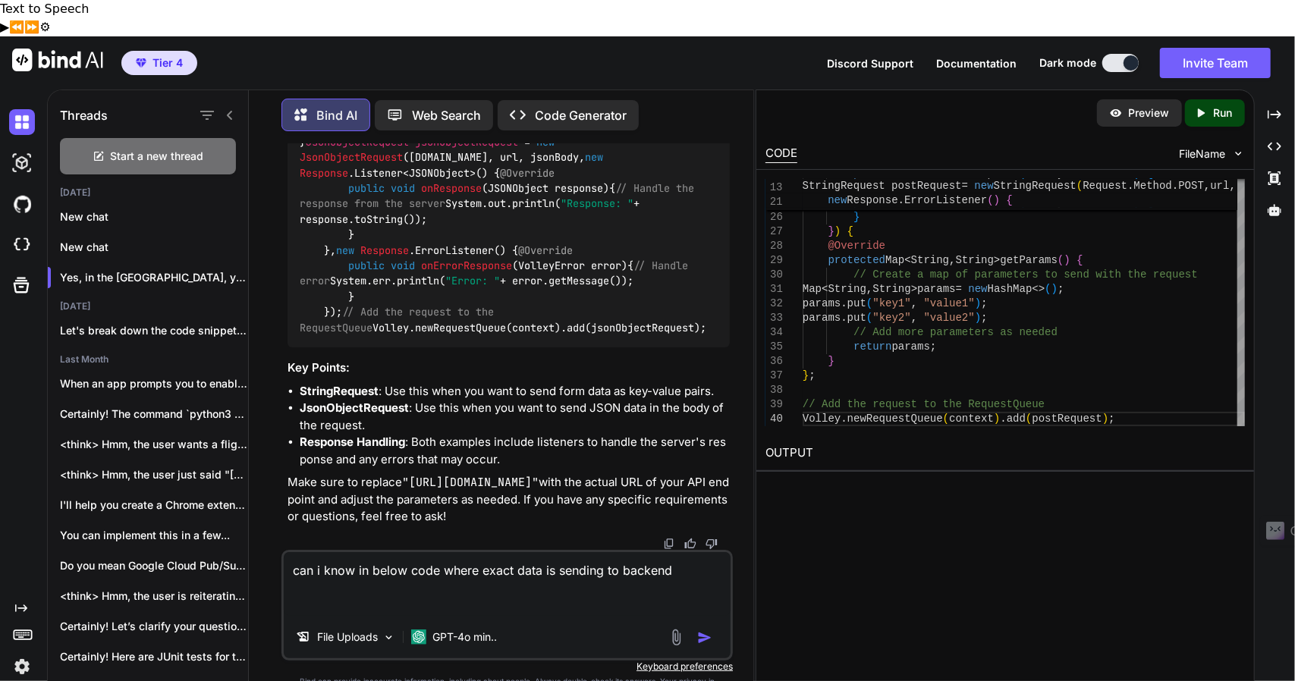
paste textarea "package mhrms.infotrack.com.pocmhrms; import android.annotation.TargetApi; impo…"
type textarea "can i know in below code where exact data is sending to backend package mhrms.i…"
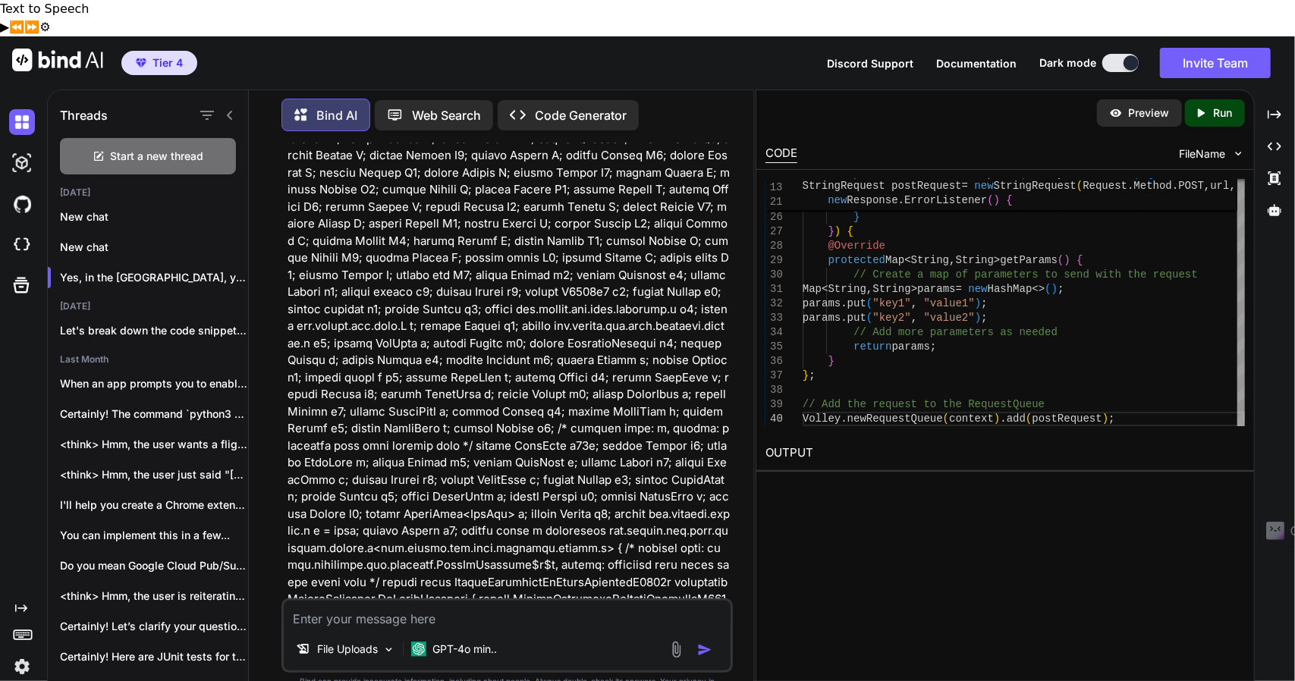
scroll to position [0, 0]
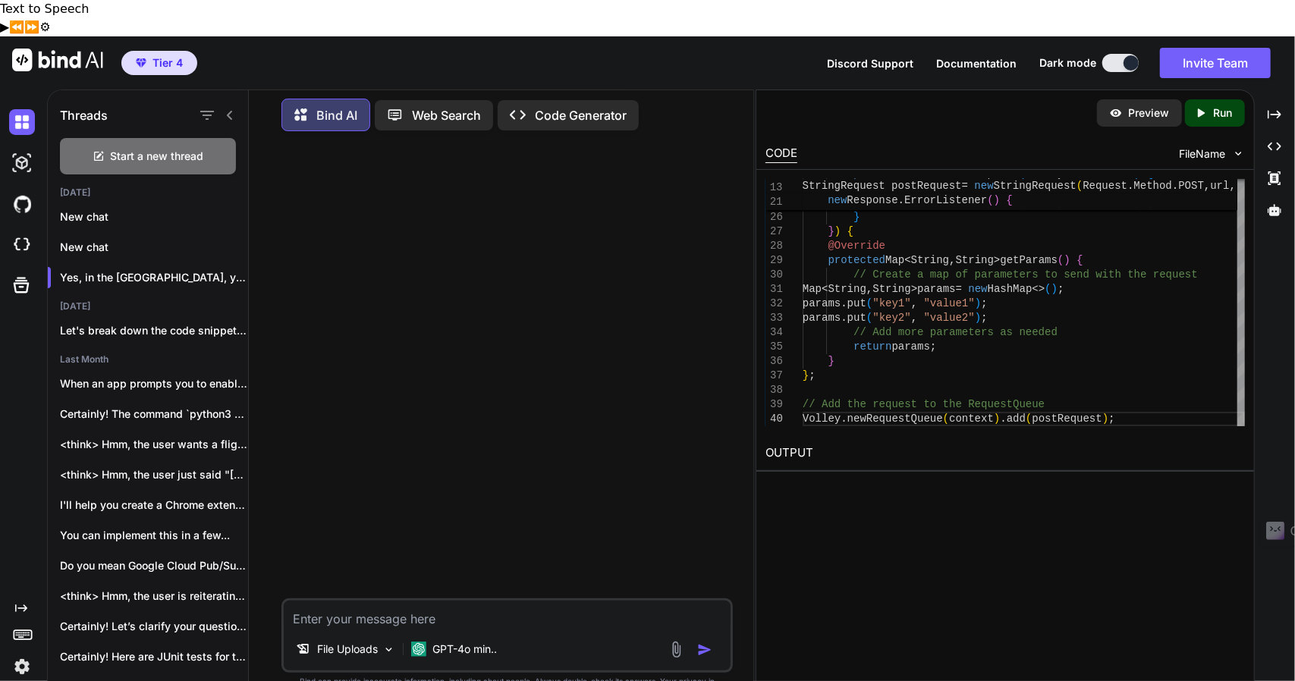
click at [571, 306] on div at bounding box center [509, 370] width 448 height 455
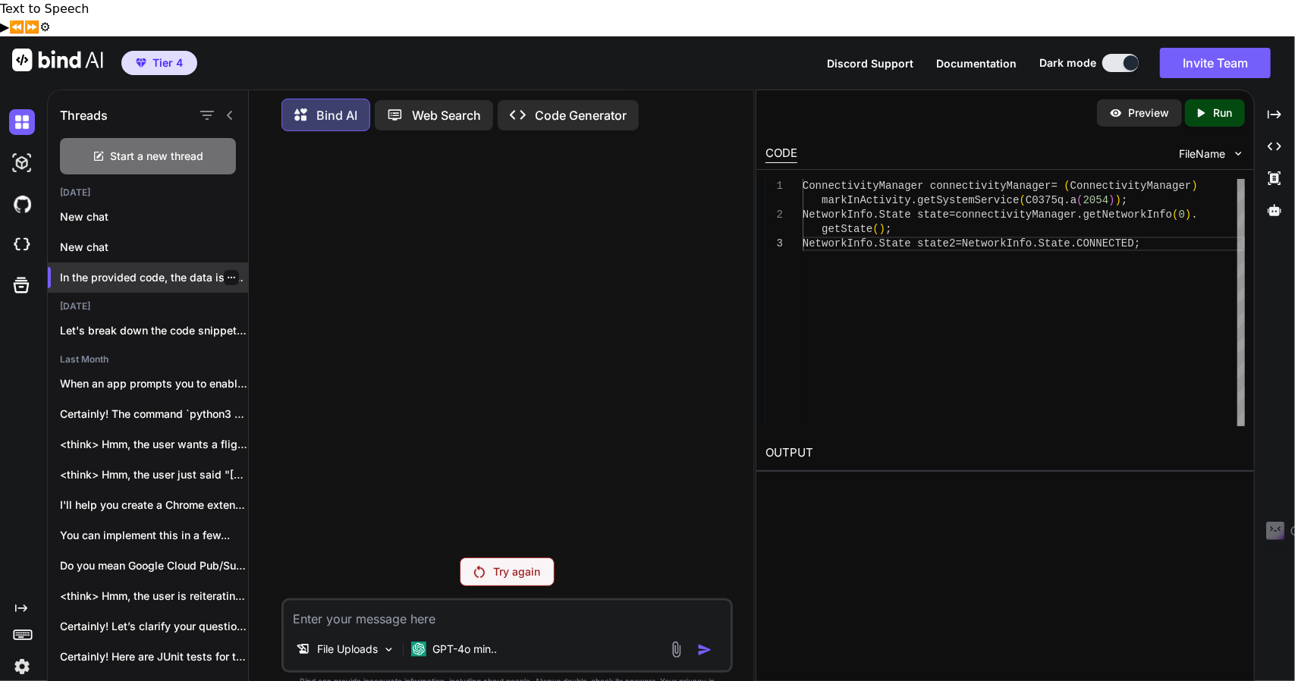
click at [185, 270] on p "In the provided code, the data is sent t..." at bounding box center [154, 277] width 188 height 15
click at [514, 565] on p "Try again" at bounding box center [517, 572] width 47 height 15
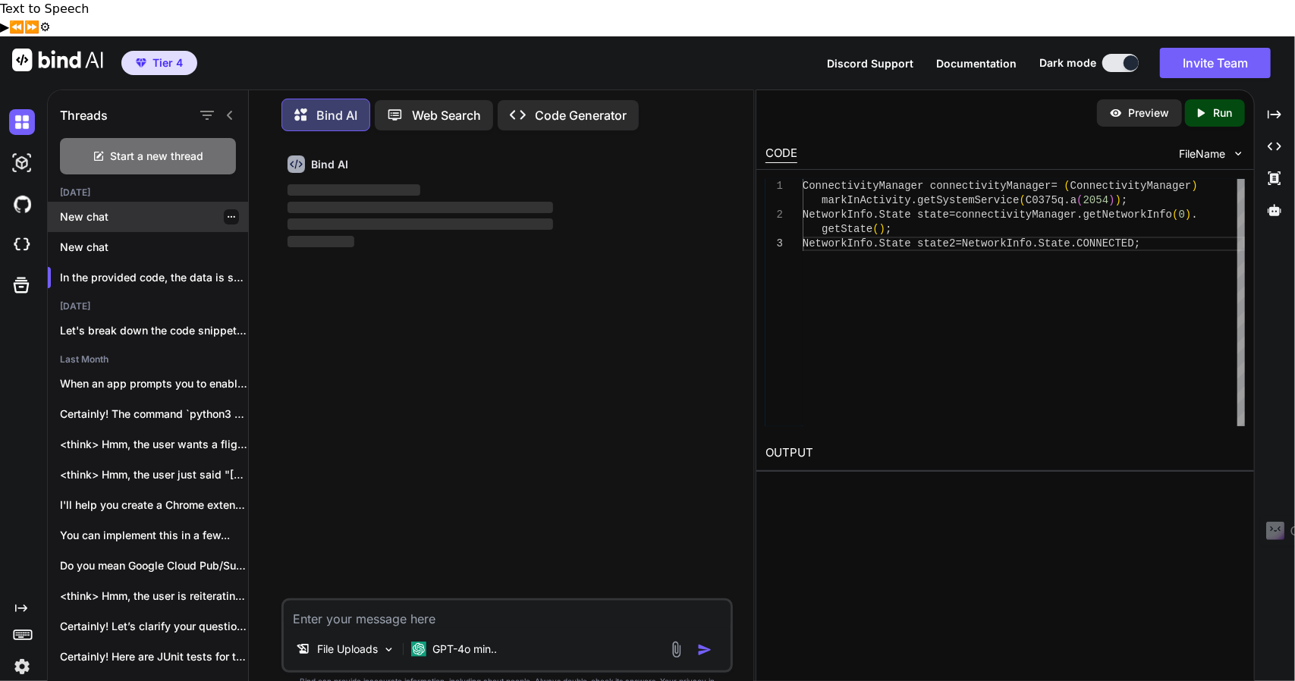
click at [157, 209] on p "New chat" at bounding box center [154, 216] width 188 height 15
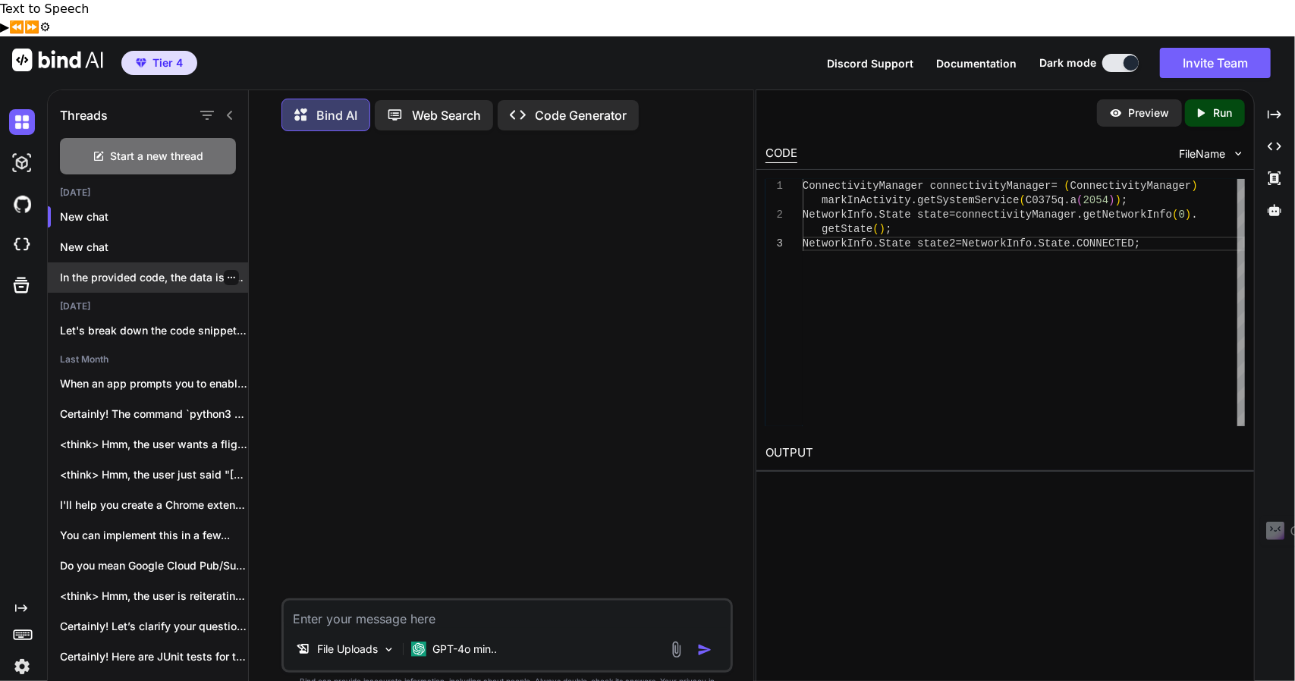
click at [185, 270] on p "In the provided code, the data is sent t..." at bounding box center [154, 277] width 188 height 15
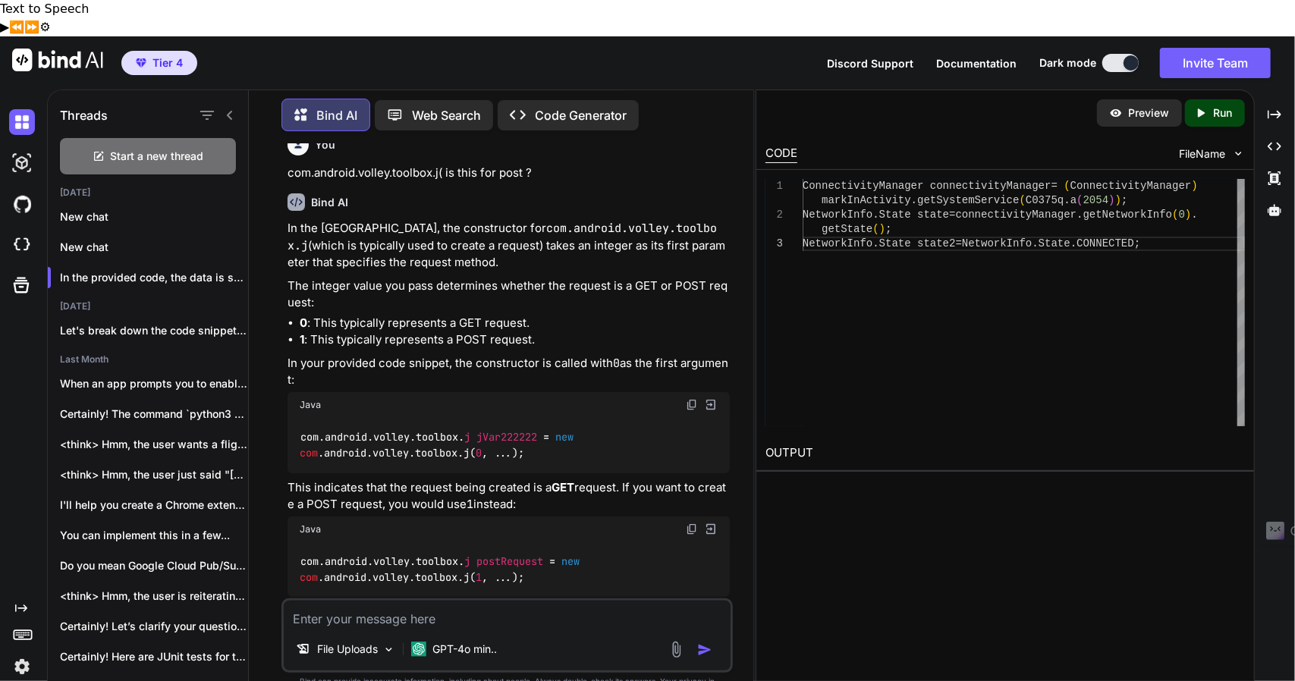
scroll to position [2372, 0]
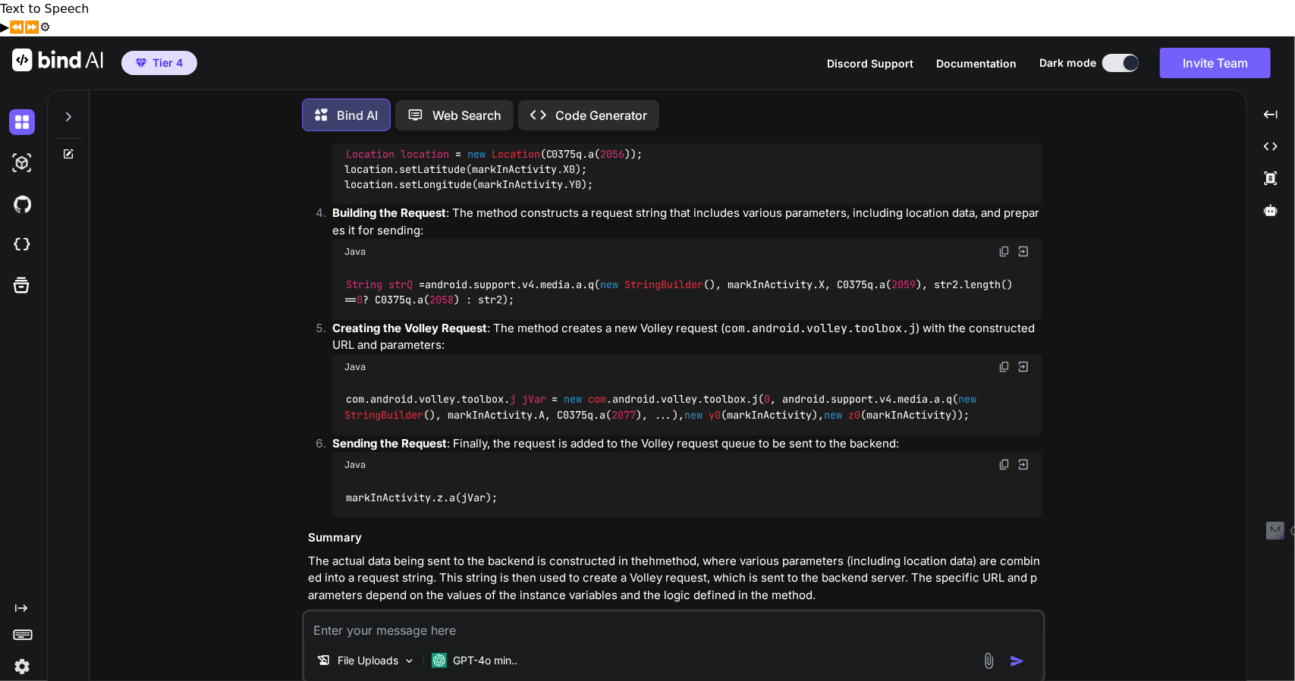
scroll to position [13211, 0]
type textarea "x"
drag, startPoint x: 504, startPoint y: 426, endPoint x: 611, endPoint y: 430, distance: 107.1
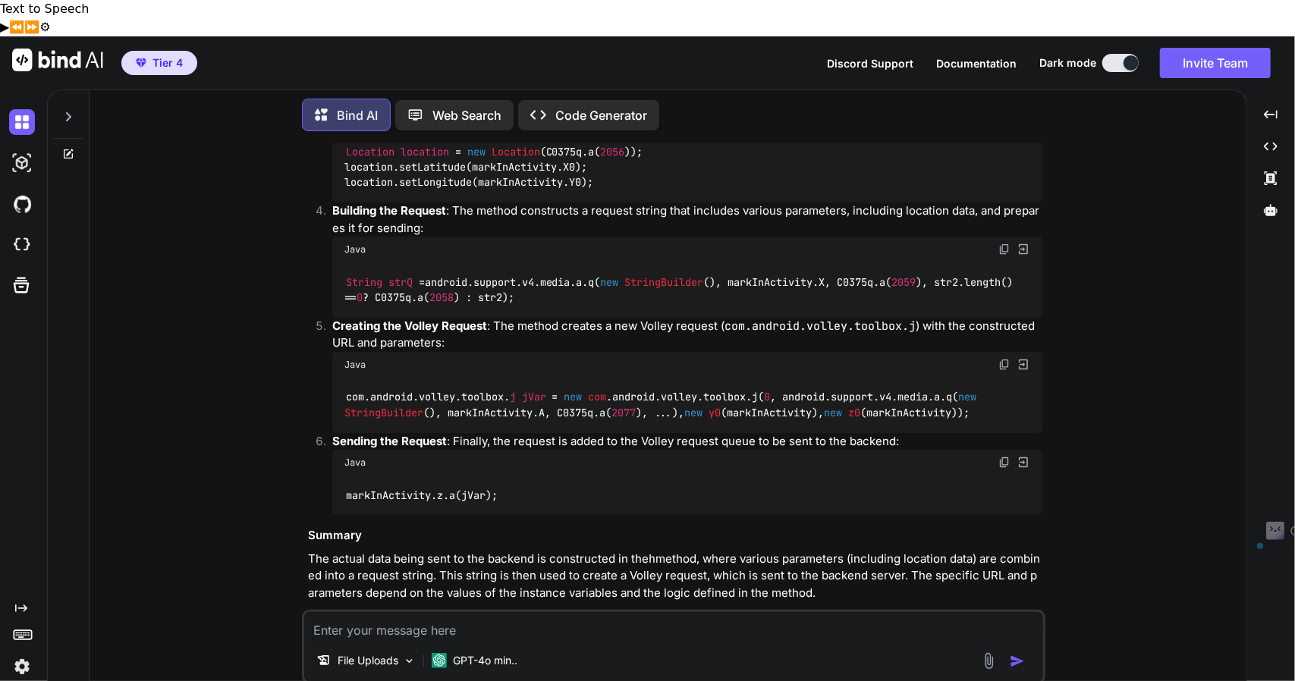
copy p "h(MarkInActivity"
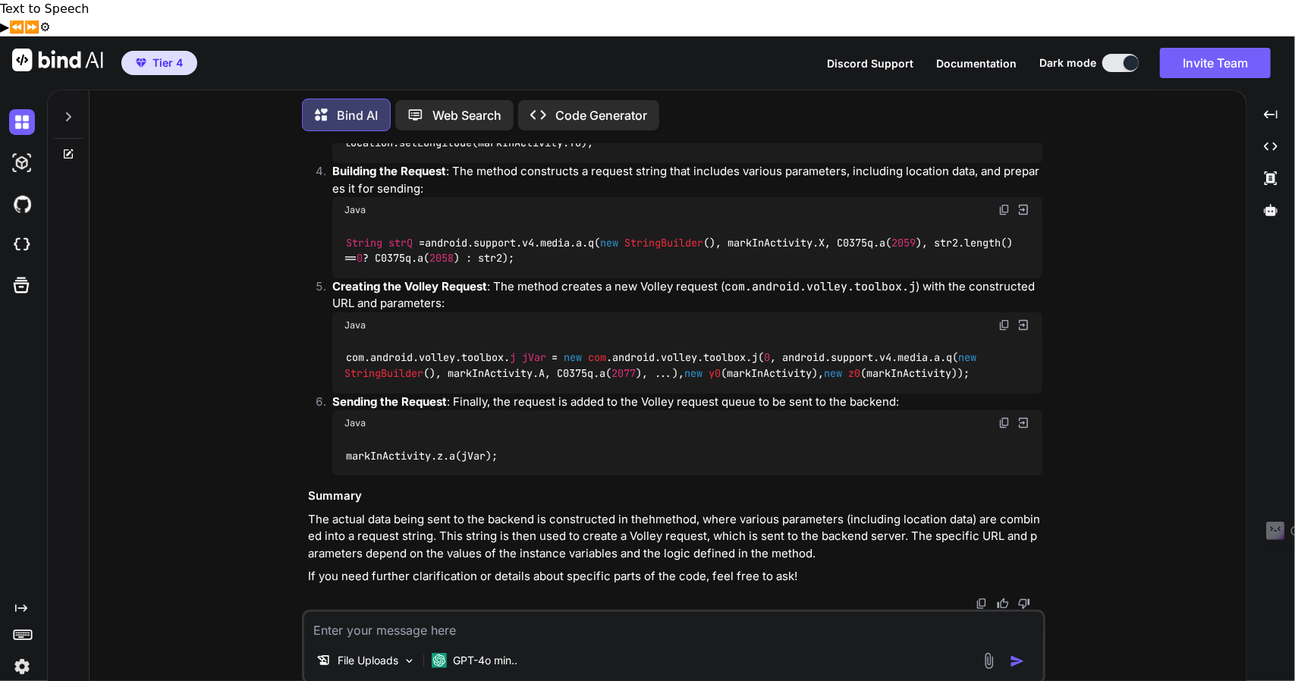
scroll to position [13780, 0]
click at [555, 612] on textarea at bounding box center [673, 625] width 739 height 27
type textarea "can you change to normal code"
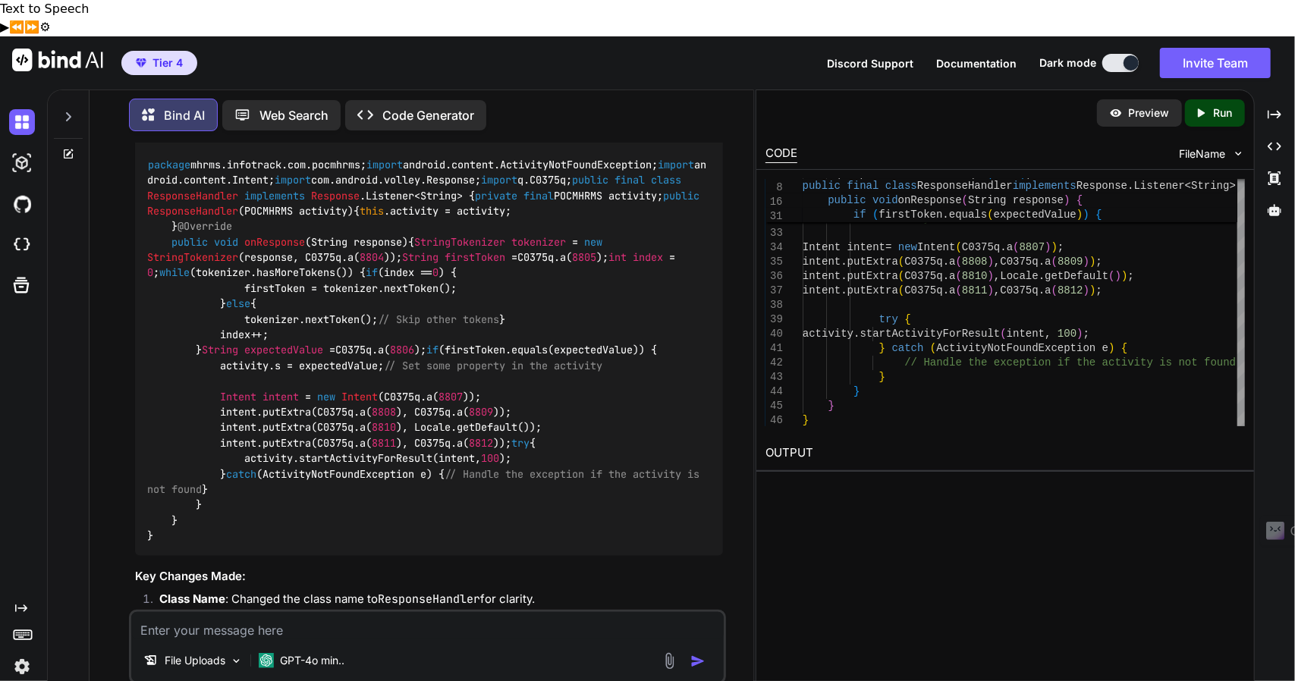
scroll to position [16685, 0]
